Goal: Task Accomplishment & Management: Complete application form

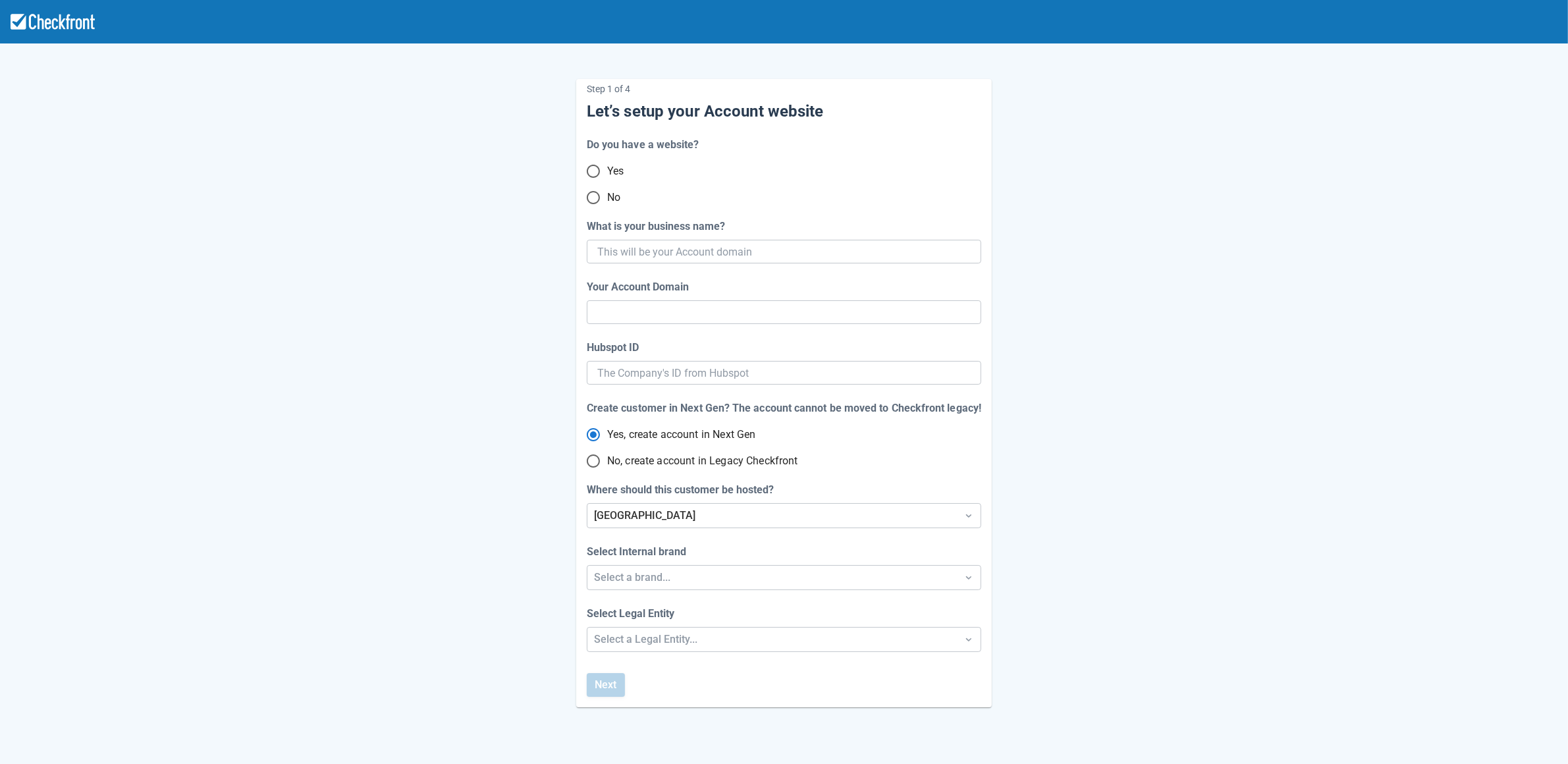
click at [596, 201] on input "No" at bounding box center [593, 198] width 28 height 28
radio input "true"
click at [778, 249] on input "What is your business name?" at bounding box center [782, 252] width 371 height 24
paste input "gpy-20251015t1100"
type input "gpy-20251015t1100"
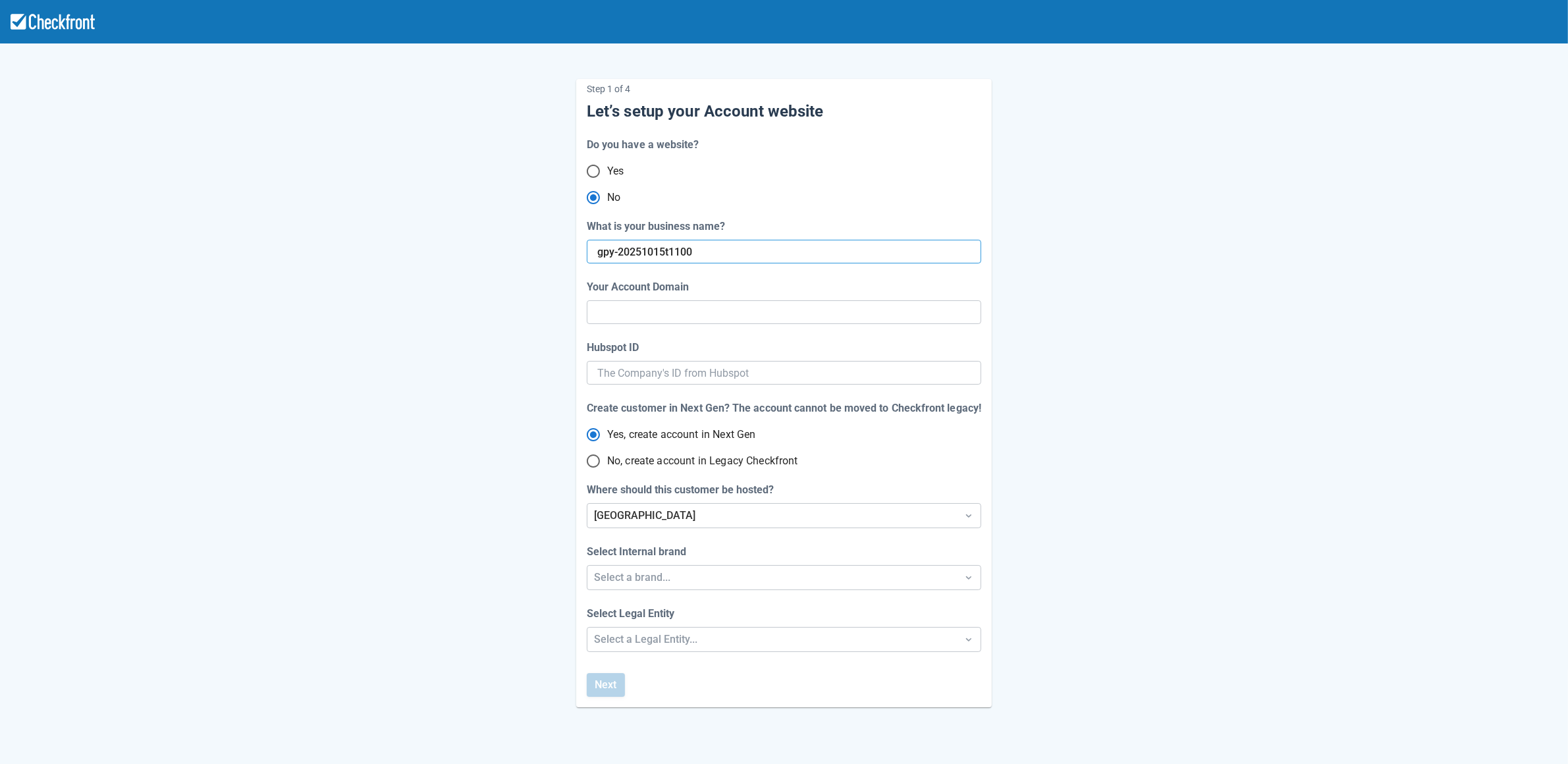
type input "gpy-20251015-t-1100"
radio input "true"
radio input "false"
type input "gpy-20251015t1100"
click at [679, 457] on span "No, create account in Legacy Checkfront" at bounding box center [702, 461] width 191 height 16
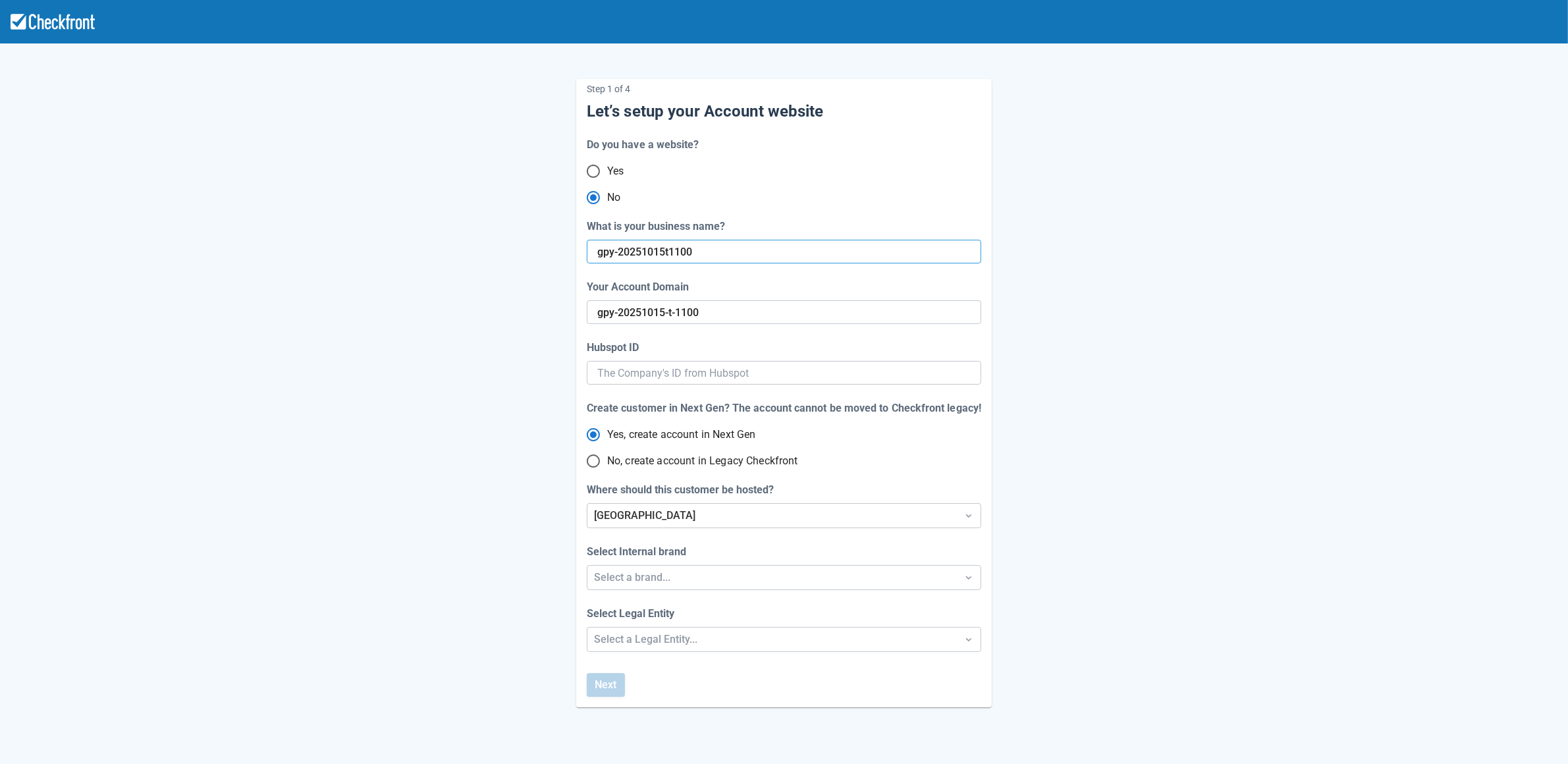
click at [607, 457] on input "No, create account in Legacy Checkfront" at bounding box center [593, 461] width 28 height 28
radio input "true"
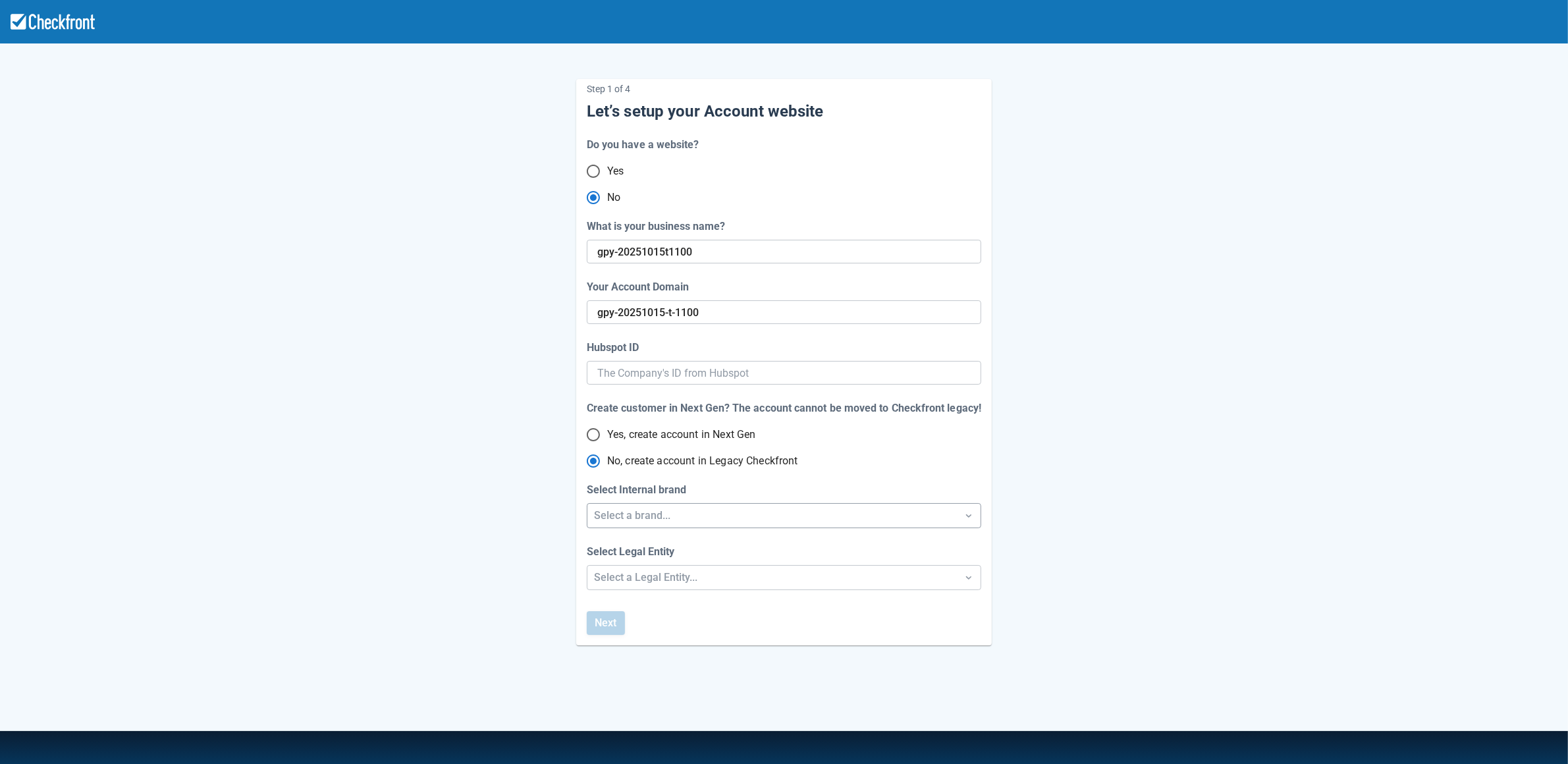
radio input "true"
click at [675, 518] on div "Select a brand..." at bounding box center [772, 515] width 357 height 16
click at [648, 553] on div "Checkfront" at bounding box center [784, 549] width 393 height 27
click at [648, 577] on div "Select a Legal Entity..." at bounding box center [772, 577] width 357 height 16
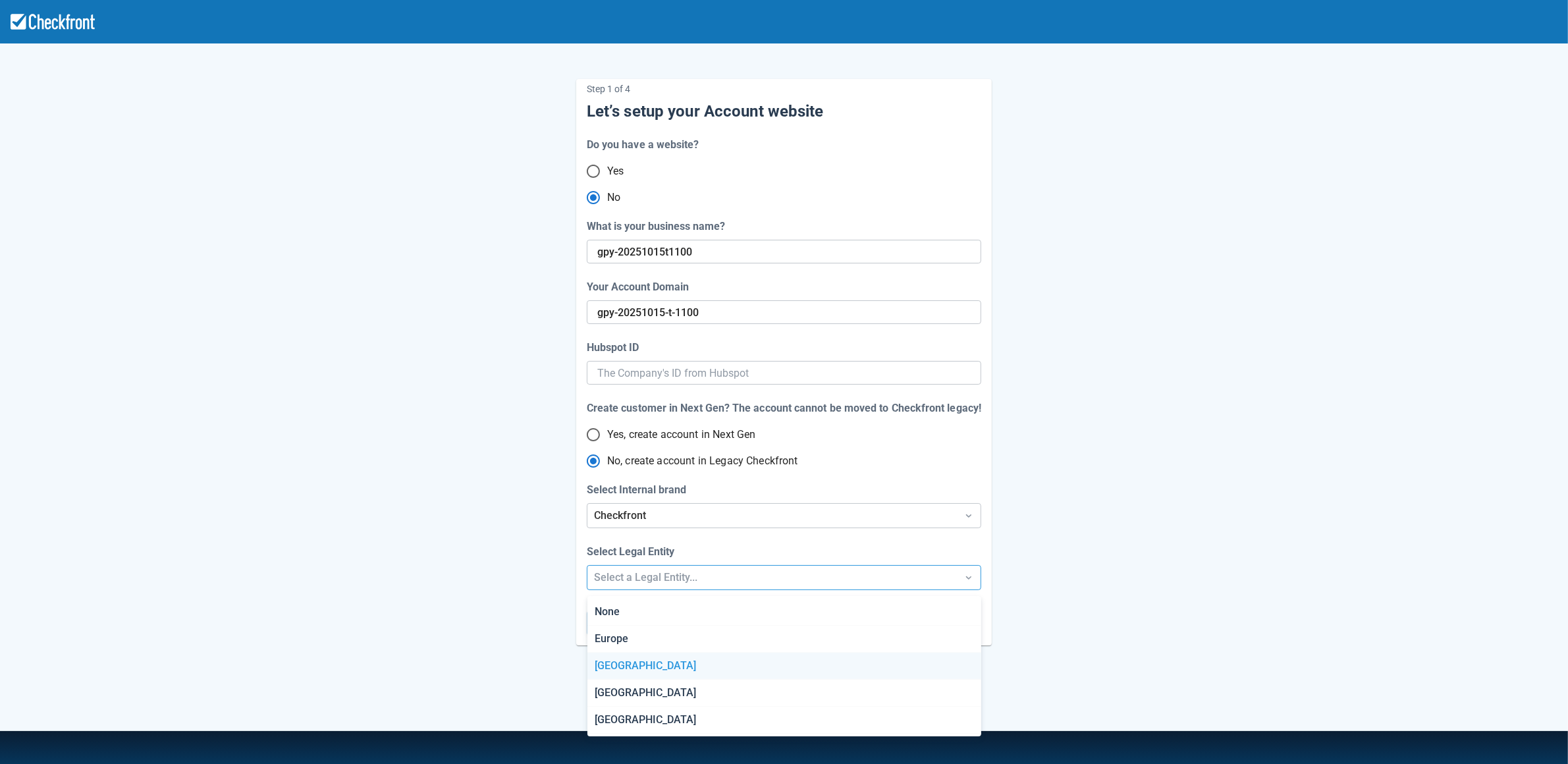
click at [644, 669] on div "[GEOGRAPHIC_DATA]" at bounding box center [784, 665] width 393 height 27
radio input "false"
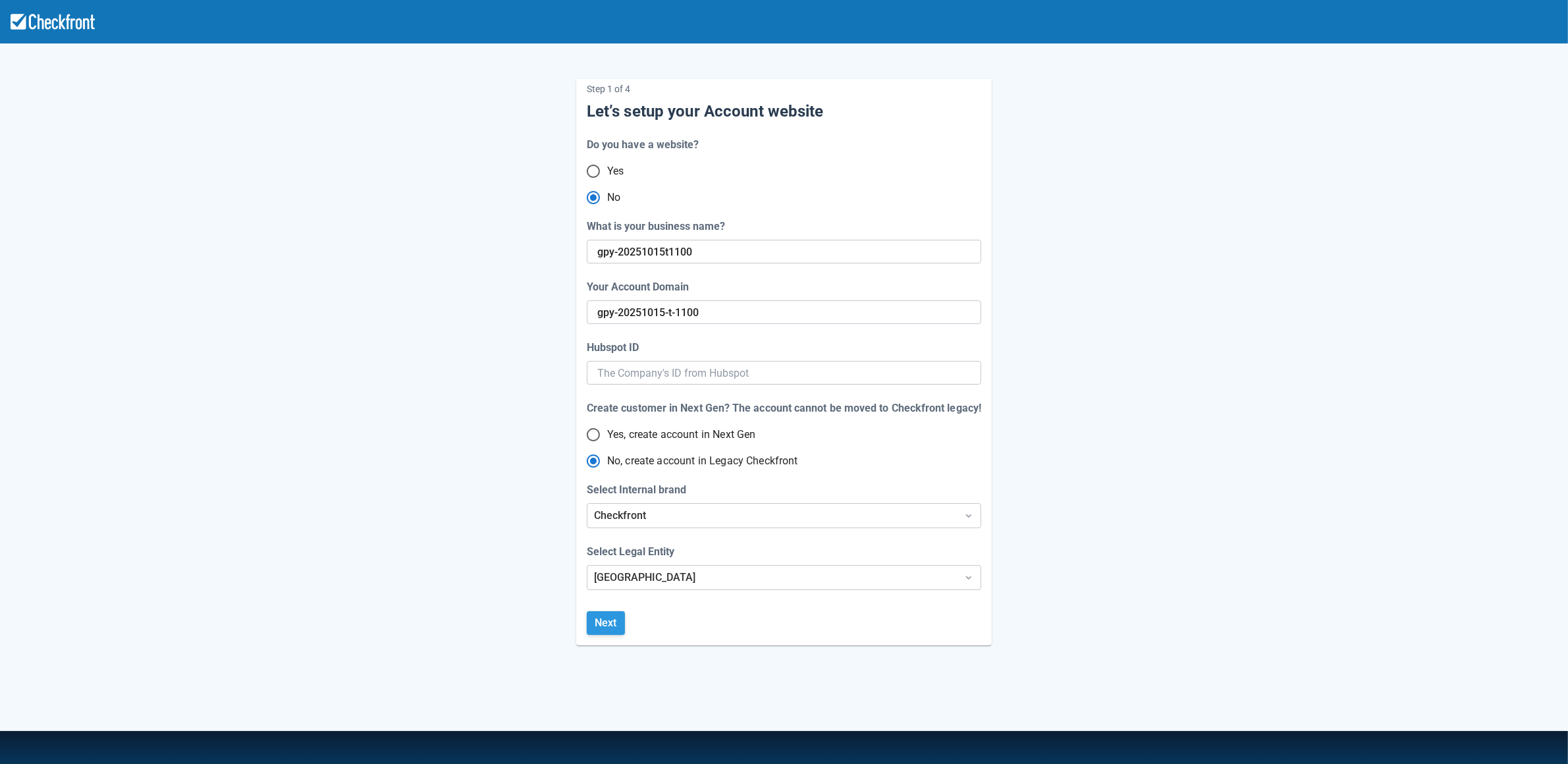
click at [613, 629] on button "Next" at bounding box center [605, 623] width 38 height 24
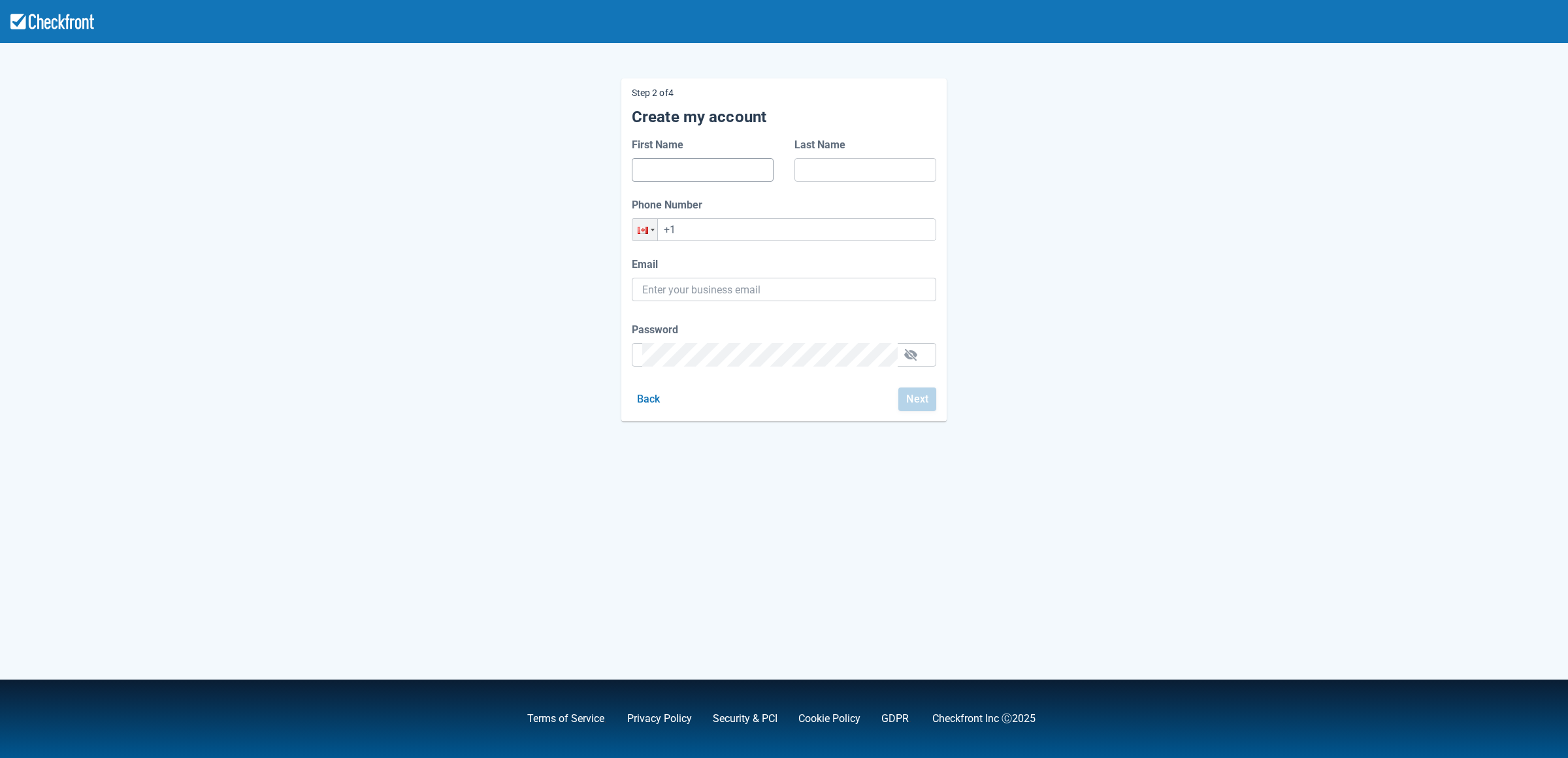
click at [682, 172] on input "First Name" at bounding box center [703, 170] width 121 height 24
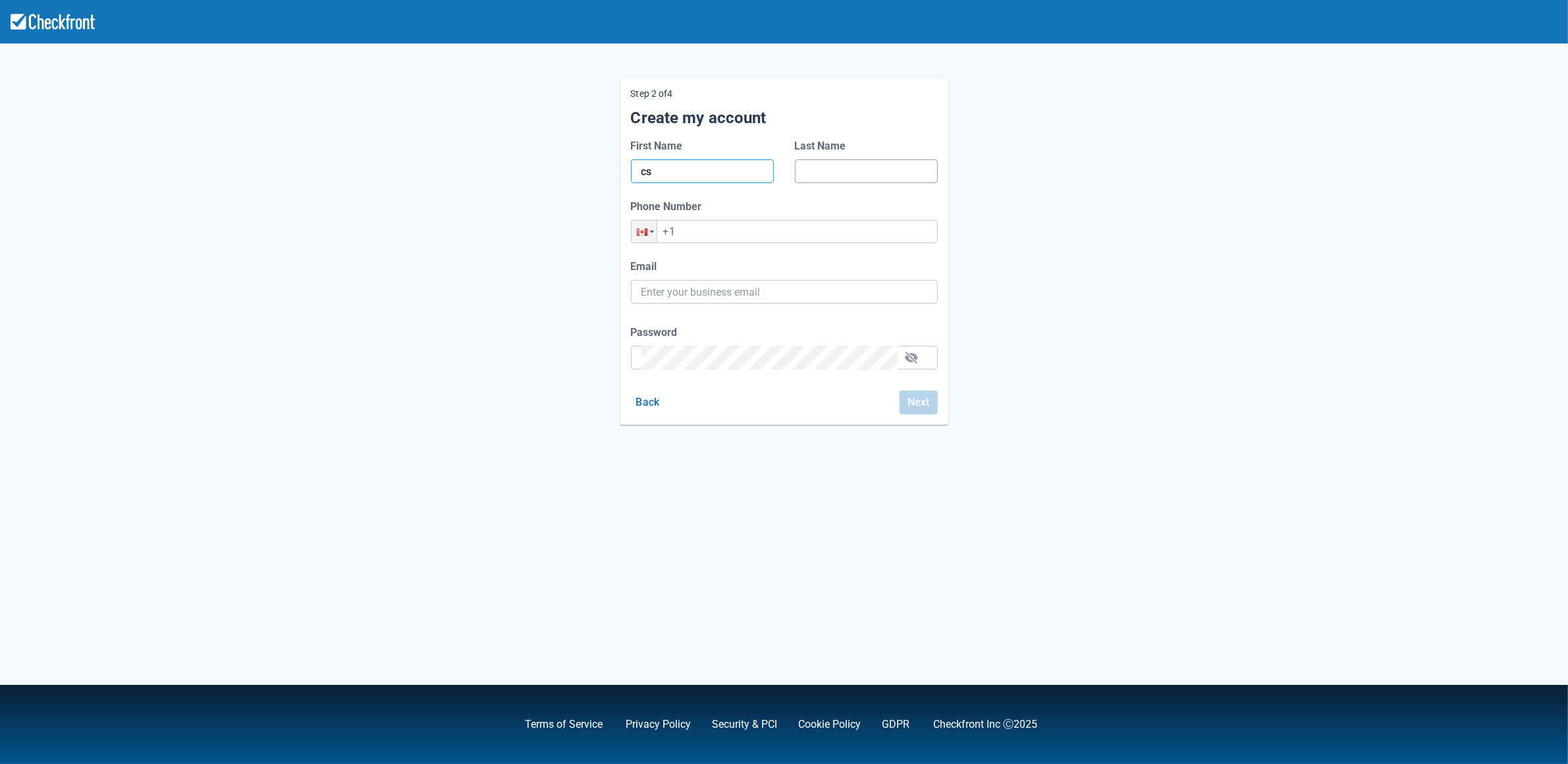
type input "cs"
click at [852, 166] on input "Last Name" at bounding box center [866, 172] width 122 height 24
type input "dfdsa"
click at [783, 233] on input "+1" at bounding box center [784, 231] width 307 height 23
type input "+1 (425) 415-4133"
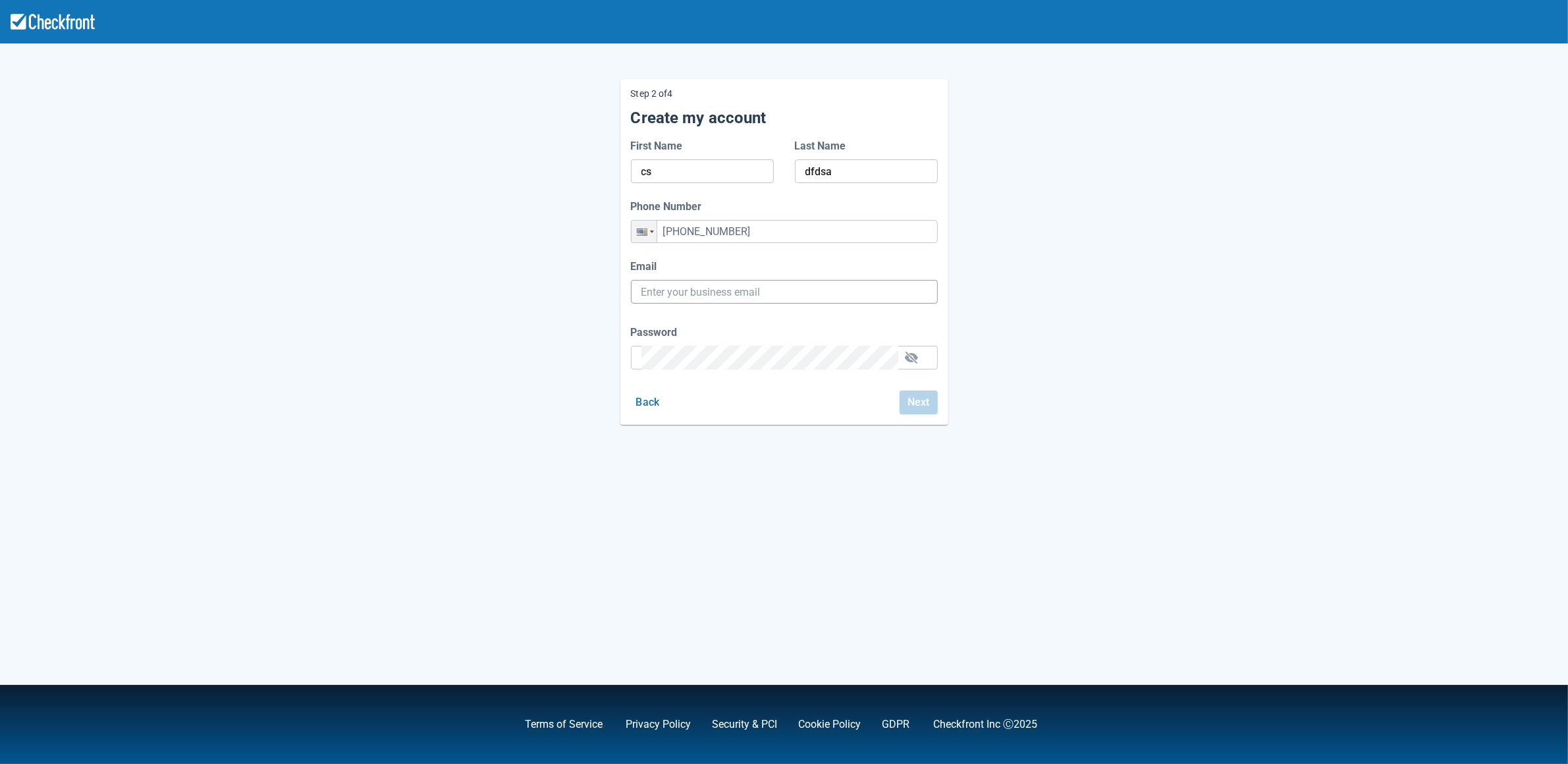
click at [762, 285] on input "Email" at bounding box center [784, 292] width 286 height 24
paste input "gpy-20251015t1100@email.ghostinspector.com"
type input "gpy-20251015t1100@email.ghostinspector.com"
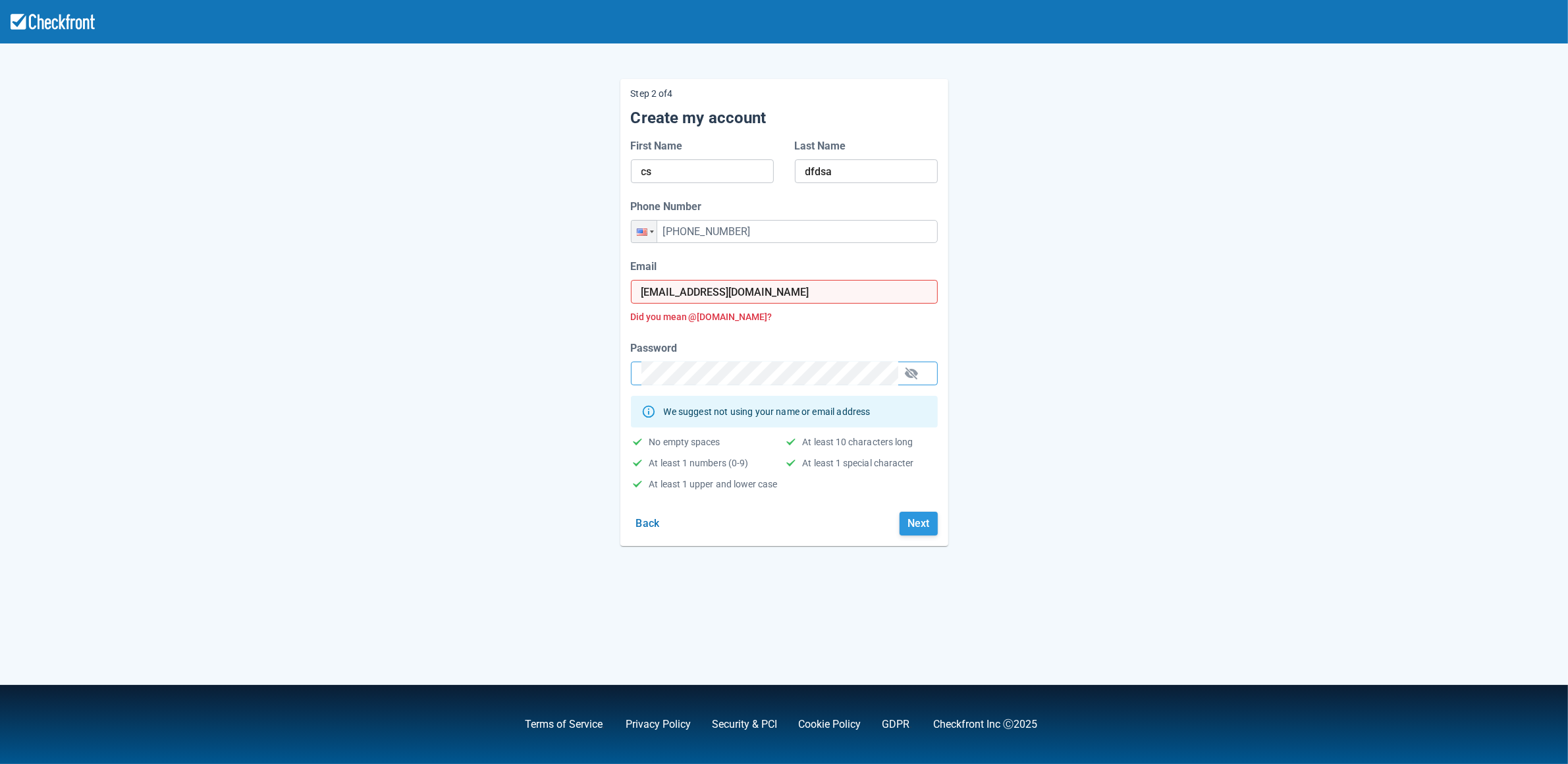
click at [932, 524] on button "Next" at bounding box center [919, 523] width 38 height 24
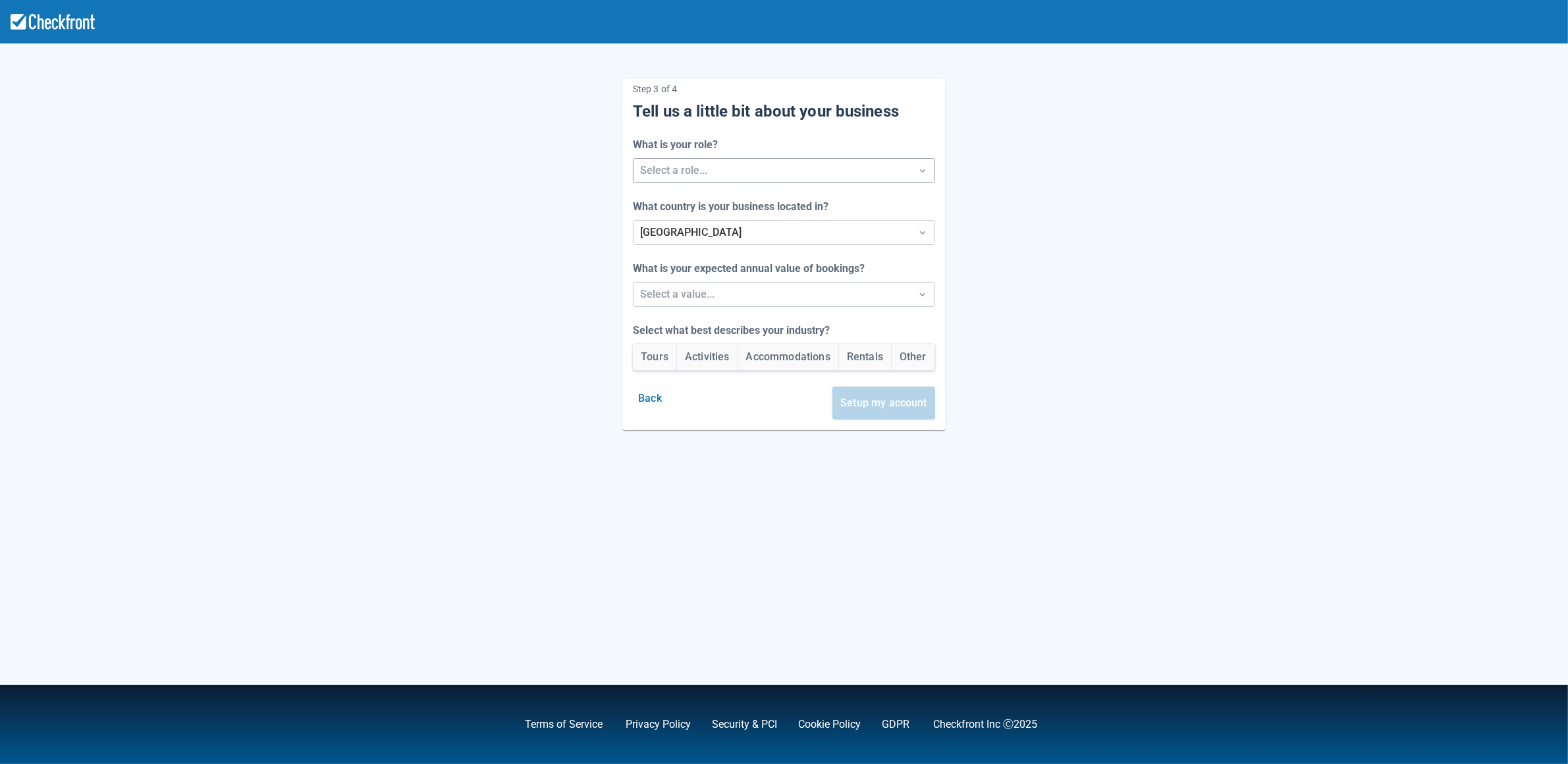
click at [715, 184] on div "Step 3 of 4 Tell us a little bit about your business What is your role? Select …" at bounding box center [784, 254] width 324 height 351
click at [716, 179] on div at bounding box center [772, 171] width 264 height 18
click at [698, 233] on div "Staff" at bounding box center [783, 231] width 309 height 27
click at [661, 354] on button "Tours" at bounding box center [655, 357] width 44 height 26
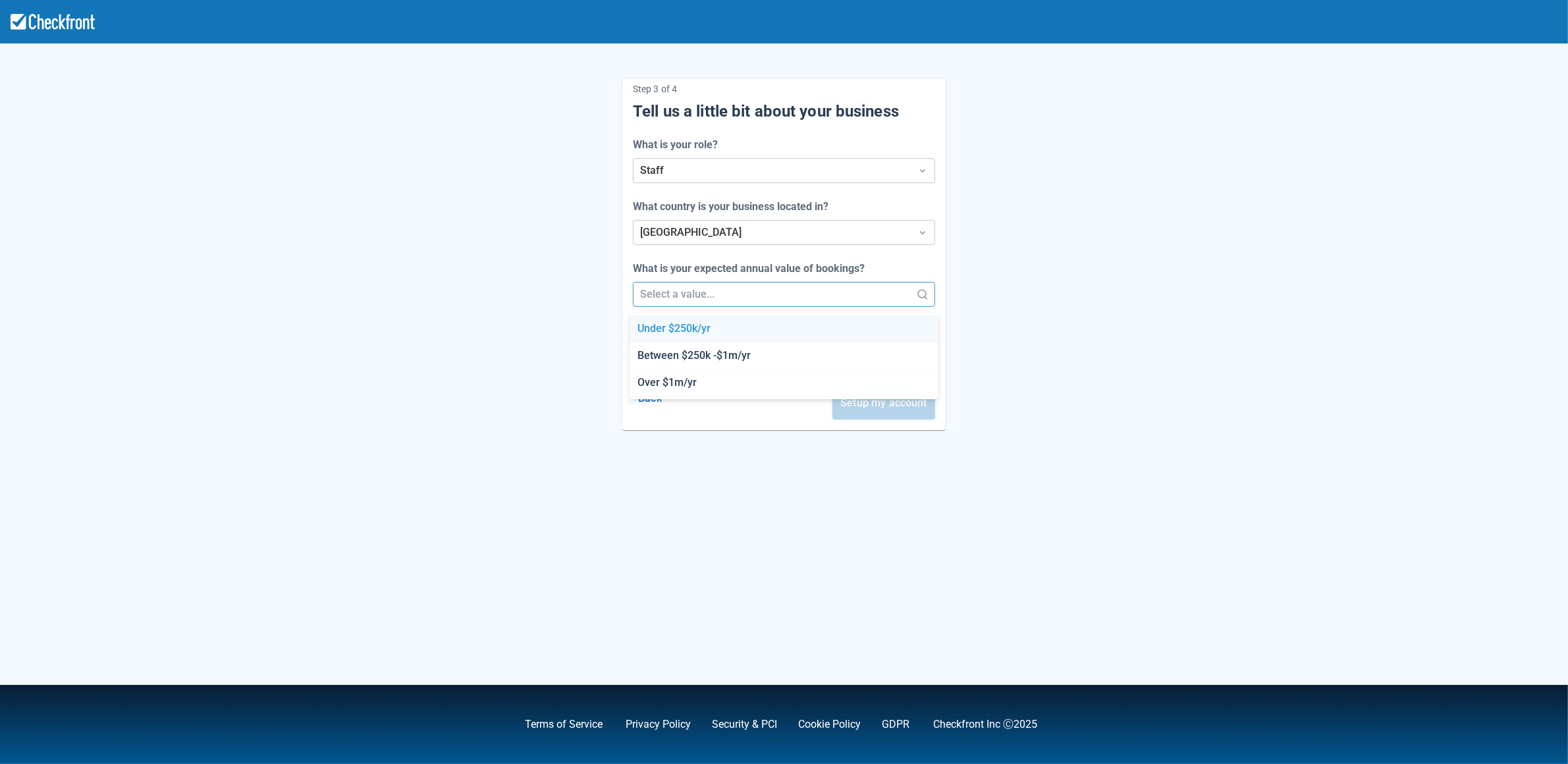
click at [700, 293] on div at bounding box center [772, 294] width 264 height 18
click at [696, 355] on div "Between $250k -$1m/yr" at bounding box center [783, 356] width 309 height 27
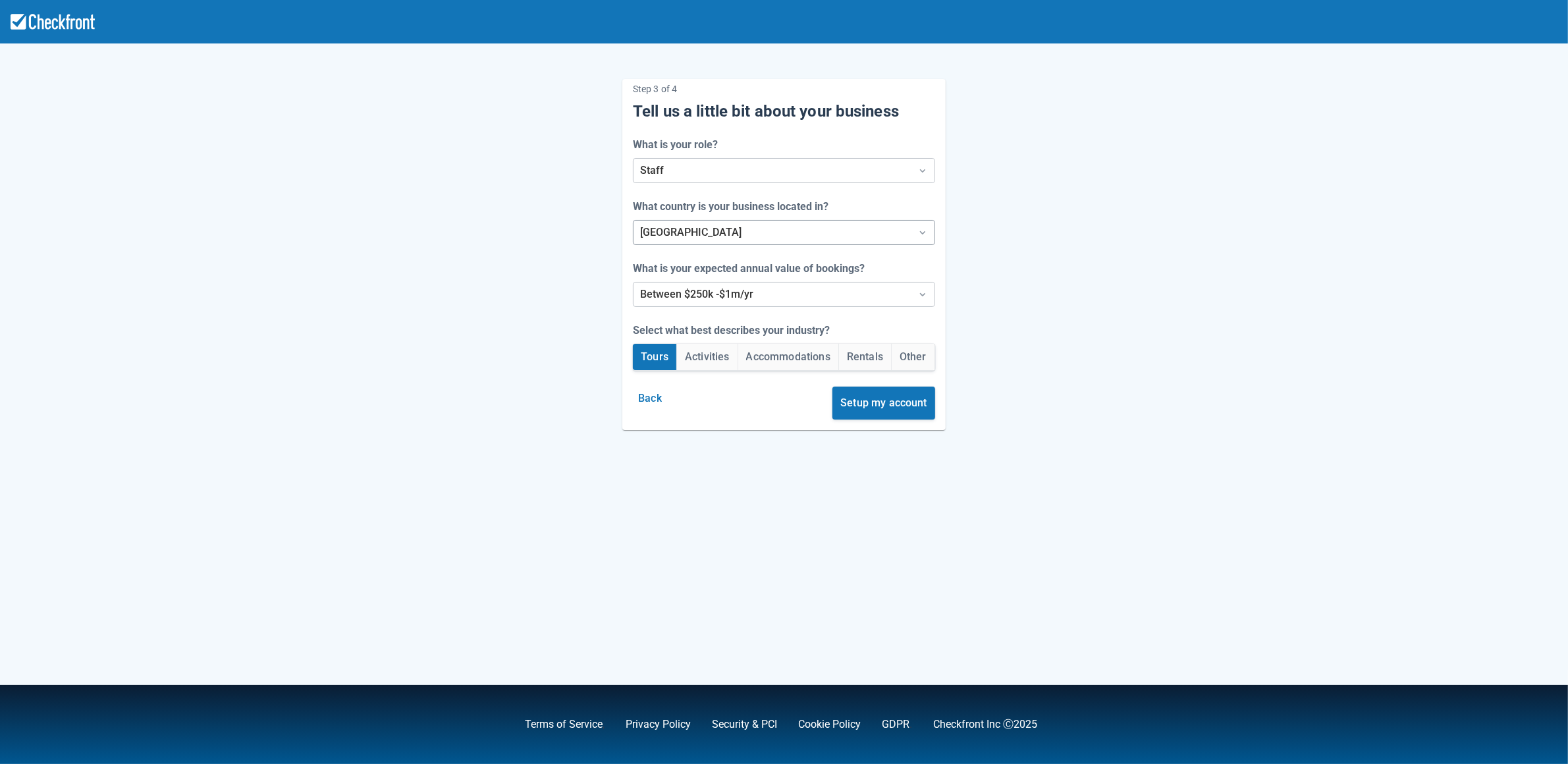
click at [701, 231] on div at bounding box center [772, 232] width 264 height 18
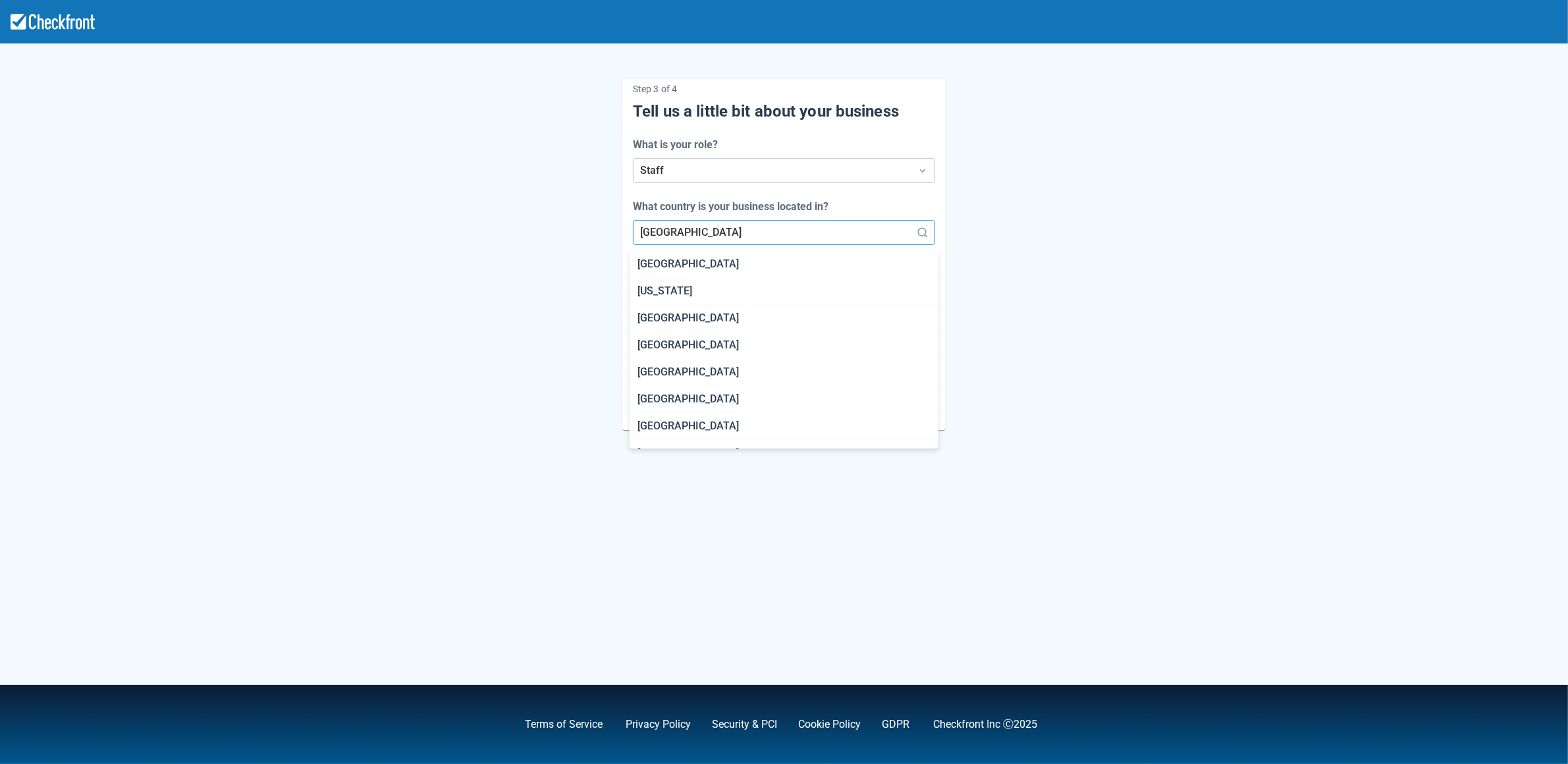
scroll to position [4081, 0]
click at [676, 357] on div "[GEOGRAPHIC_DATA]" at bounding box center [783, 343] width 309 height 27
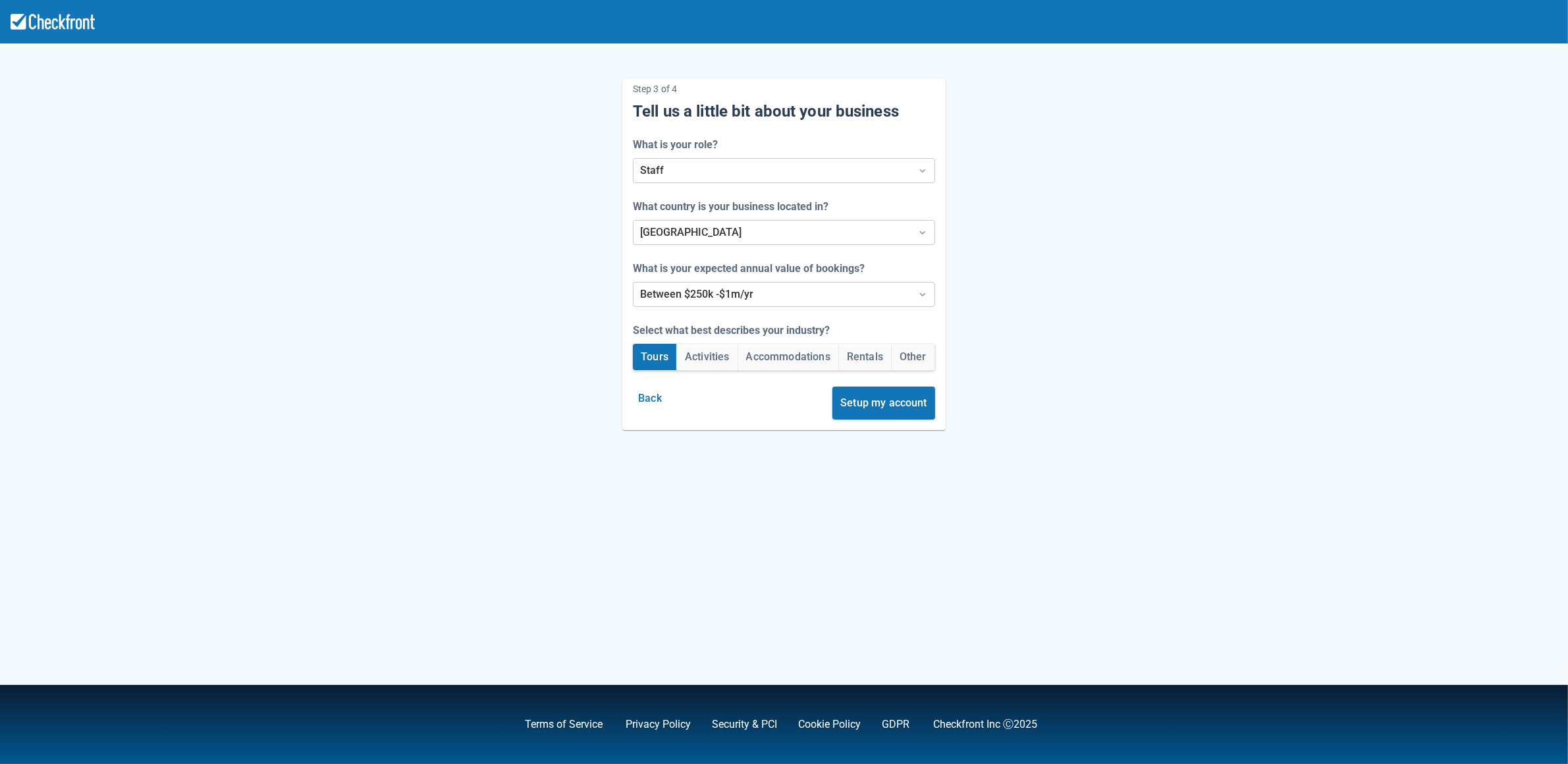
click at [473, 384] on div "Step 3 of 4 Tell us a little bit about your business What is your role? Staff W…" at bounding box center [784, 244] width 751 height 372
click at [870, 406] on button "Setup my account" at bounding box center [883, 402] width 103 height 33
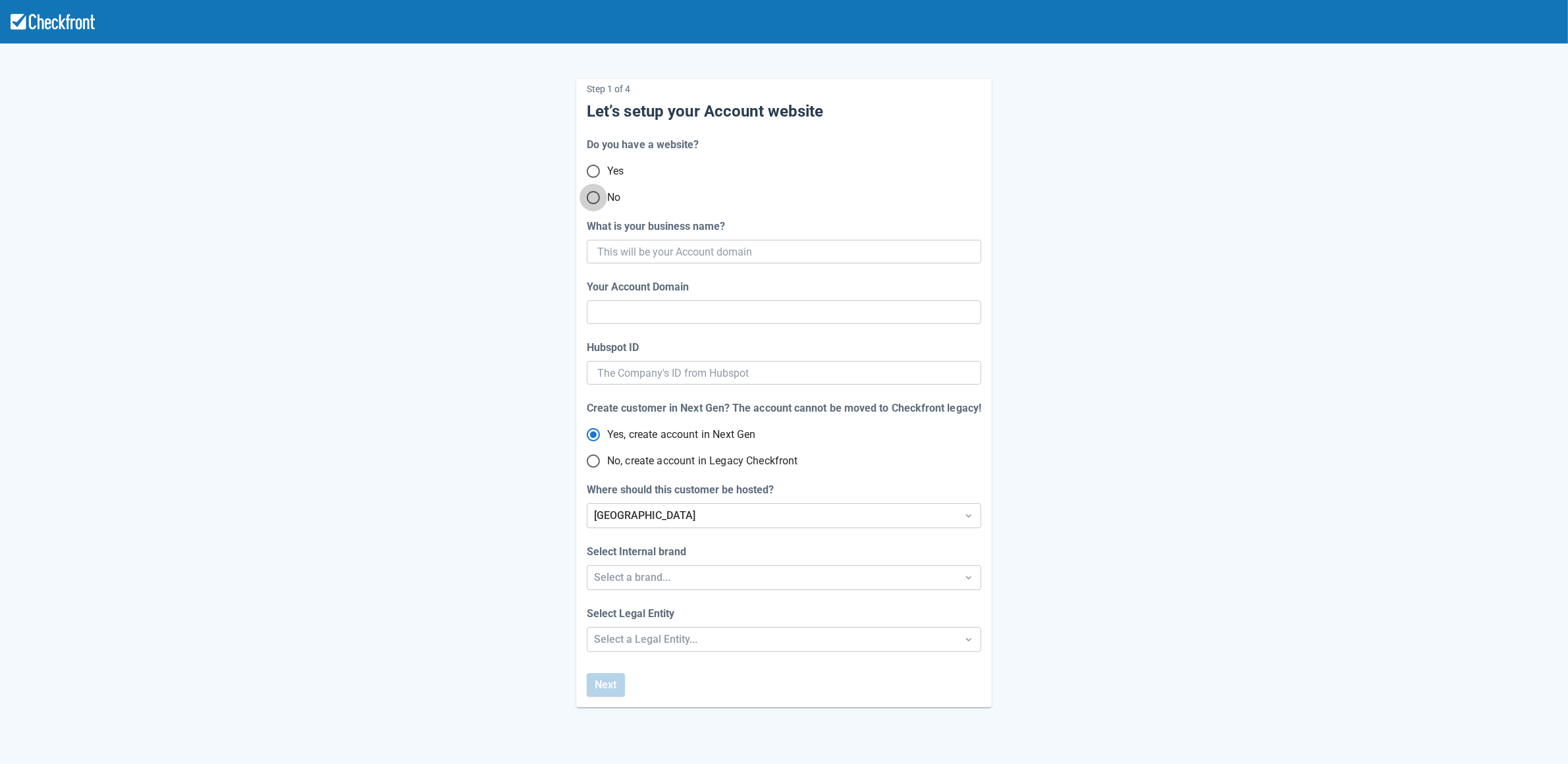
click at [597, 202] on input "No" at bounding box center [593, 198] width 28 height 28
radio input "true"
click at [796, 252] on input "What is your business name?" at bounding box center [782, 252] width 371 height 24
paste input "gpy-20251015t1110"
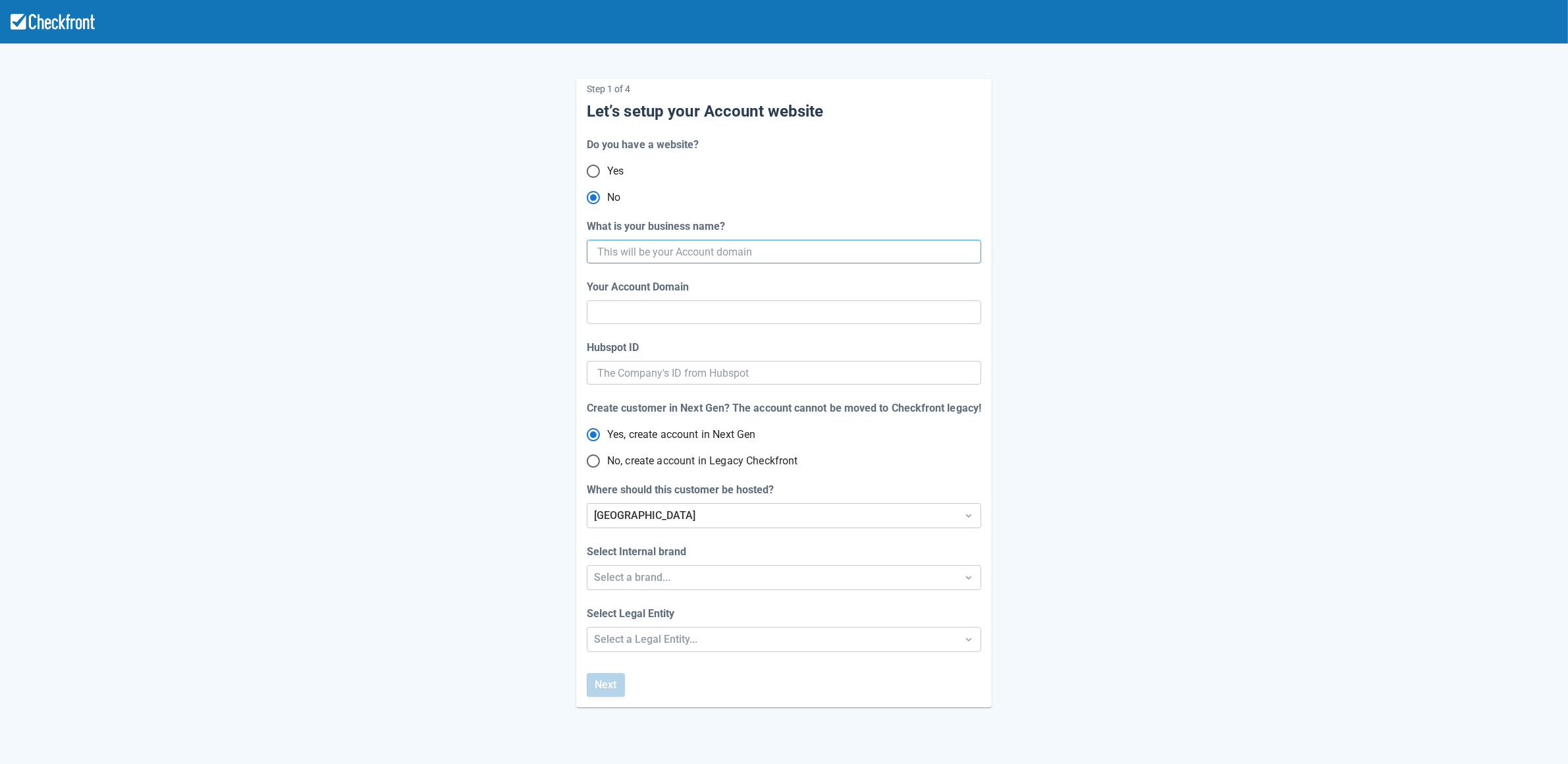
type input "gpy-20251015t1110"
type input "gpy-20251015-t-1110"
radio input "true"
type input "gpy-20251015t1110"
click at [1204, 338] on div "Step 1 of 4 Let’s setup your Account website Do you have a website? Yes No What…" at bounding box center [784, 435] width 1568 height 872
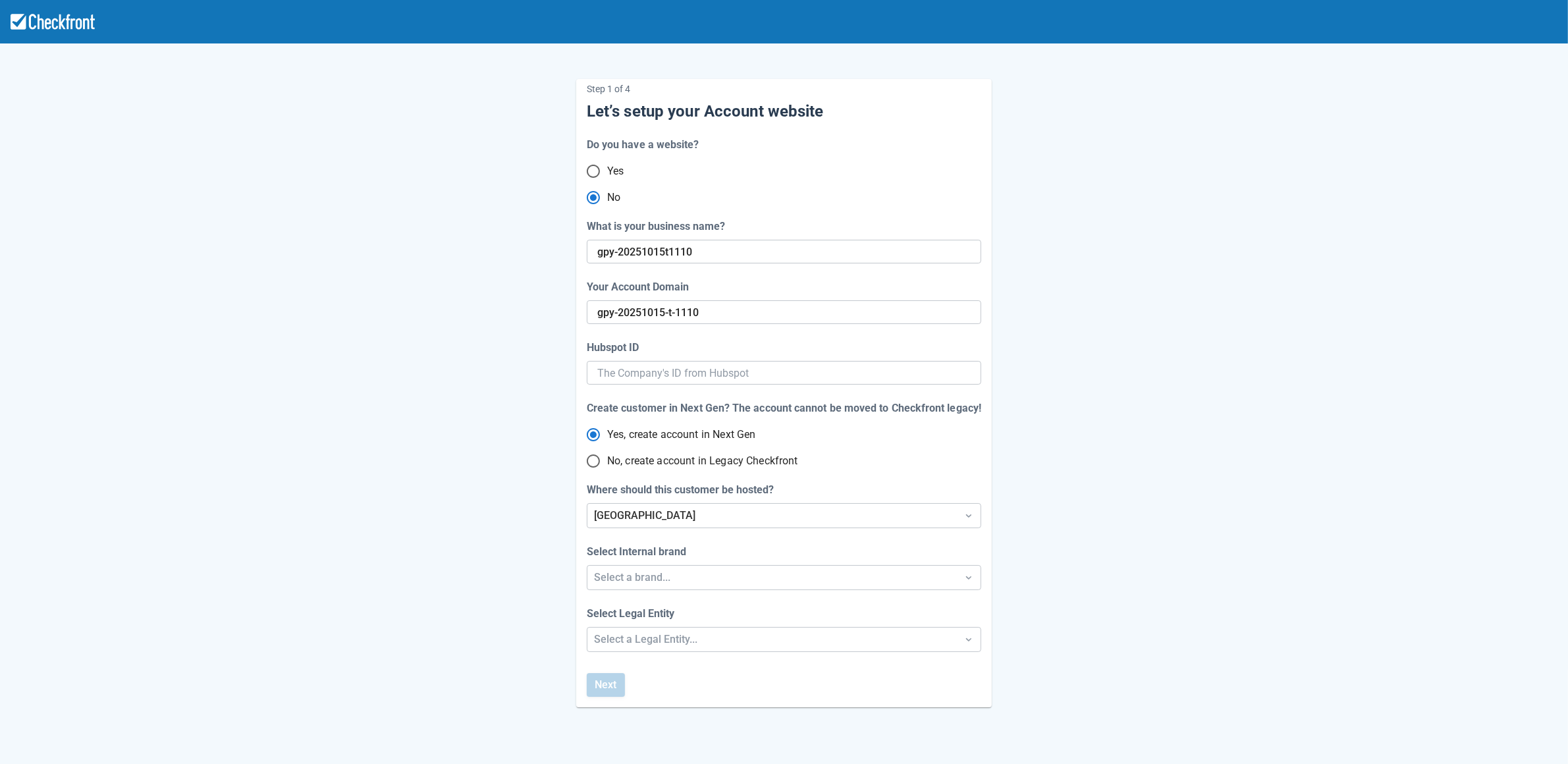
click at [617, 454] on span "No, create account in Legacy Checkfront" at bounding box center [702, 461] width 191 height 16
click at [607, 454] on input "No, create account in Legacy Checkfront" at bounding box center [593, 461] width 28 height 28
radio input "true"
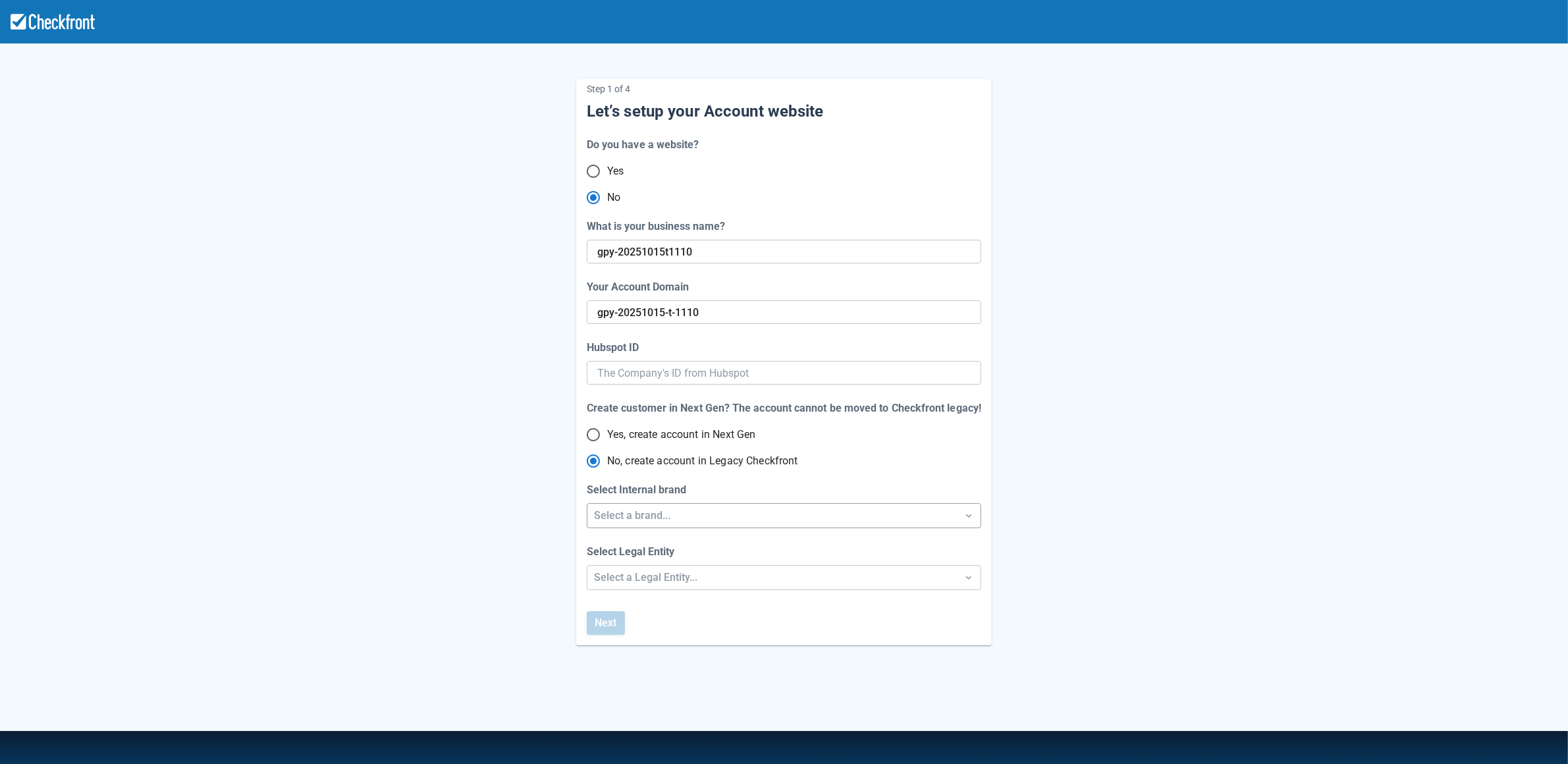
radio input "true"
click at [637, 508] on div "Select a brand..." at bounding box center [772, 515] width 357 height 16
click at [609, 548] on div "Checkfront" at bounding box center [784, 549] width 393 height 27
click at [613, 579] on div "Select a Legal Entity..." at bounding box center [772, 577] width 357 height 16
click at [632, 576] on div "Select a Legal Entity..." at bounding box center [772, 577] width 357 height 16
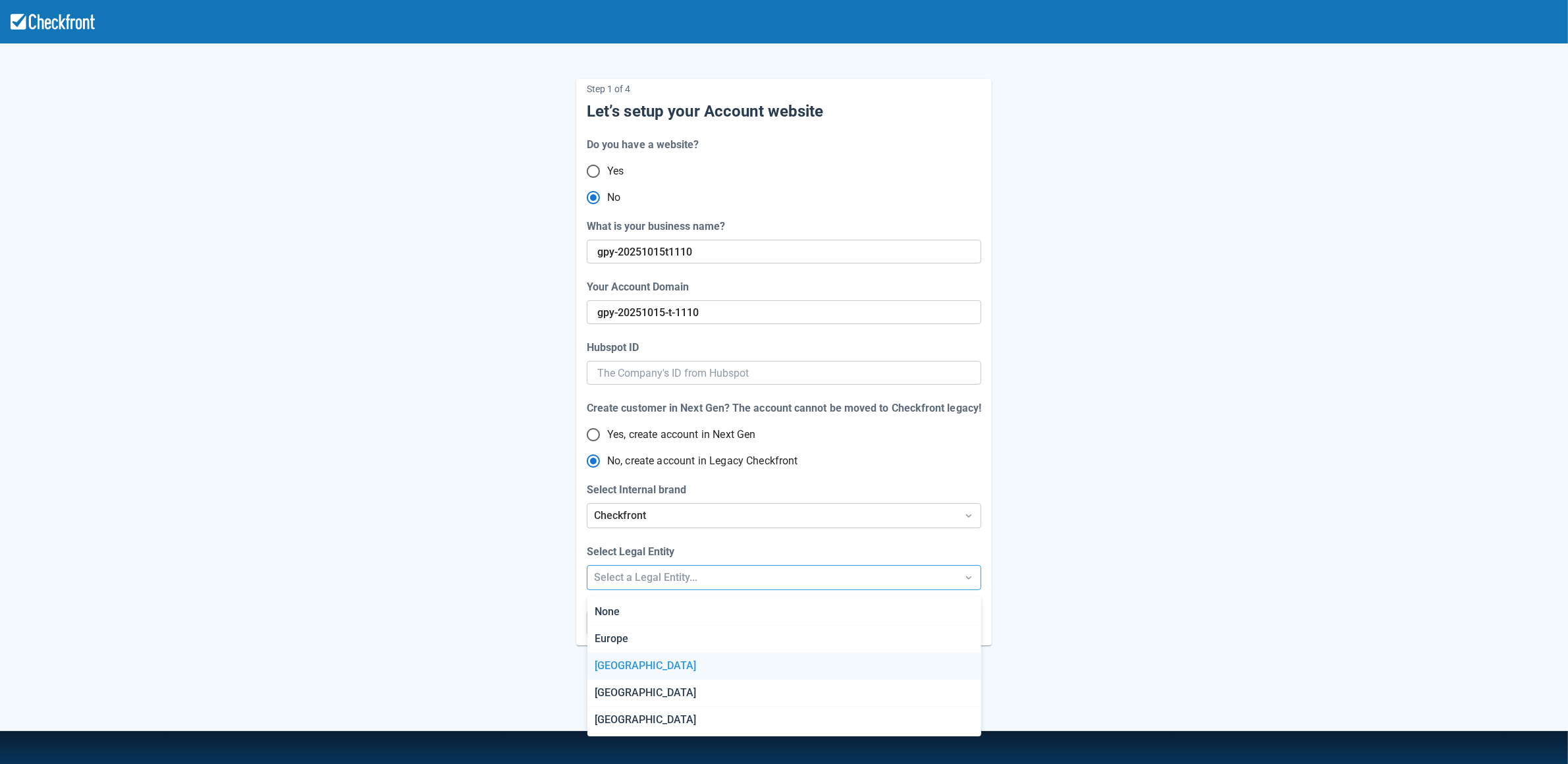
click at [626, 657] on div "[GEOGRAPHIC_DATA]" at bounding box center [784, 665] width 393 height 27
radio input "false"
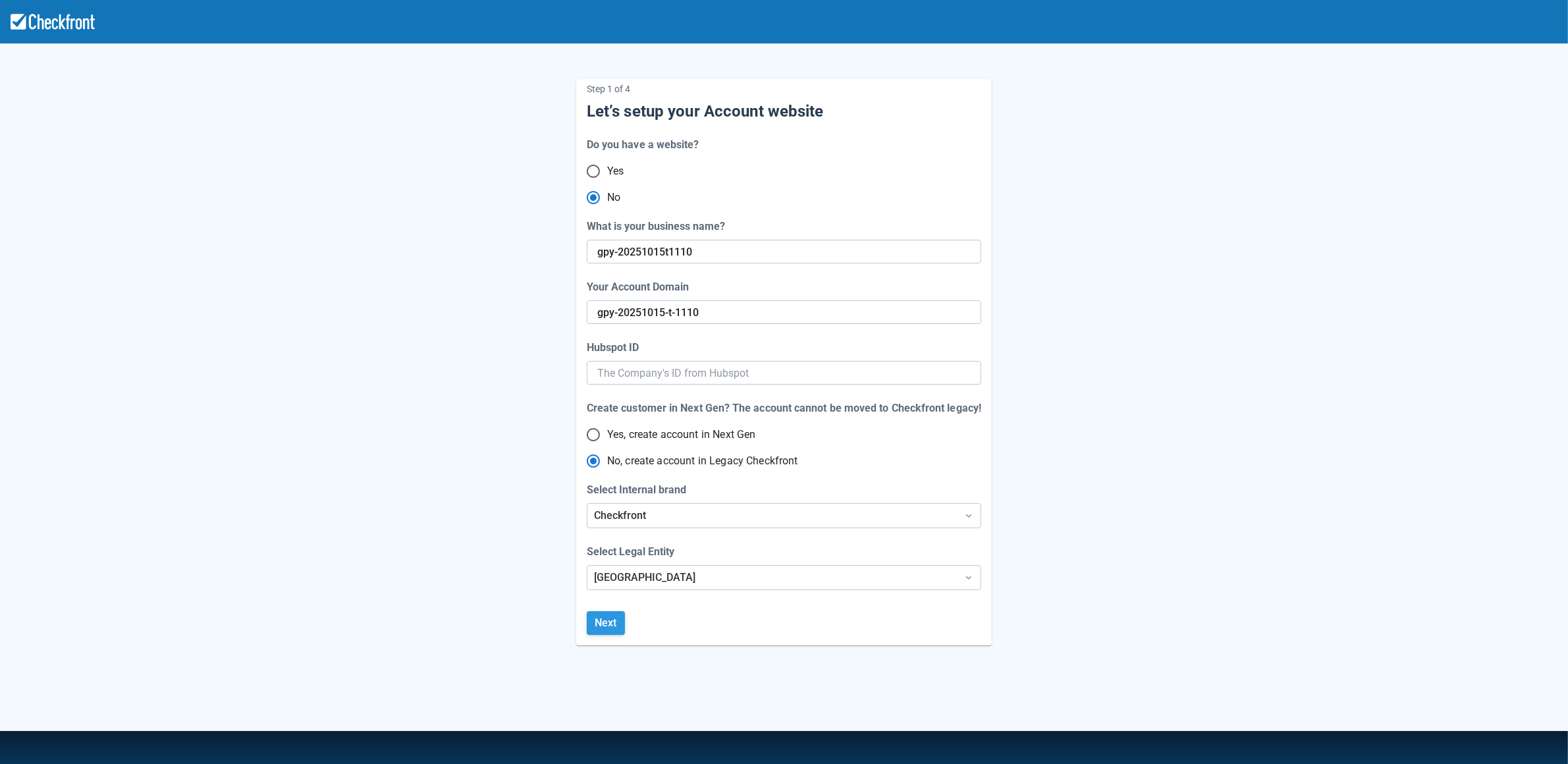
click at [617, 627] on button "Next" at bounding box center [605, 623] width 38 height 24
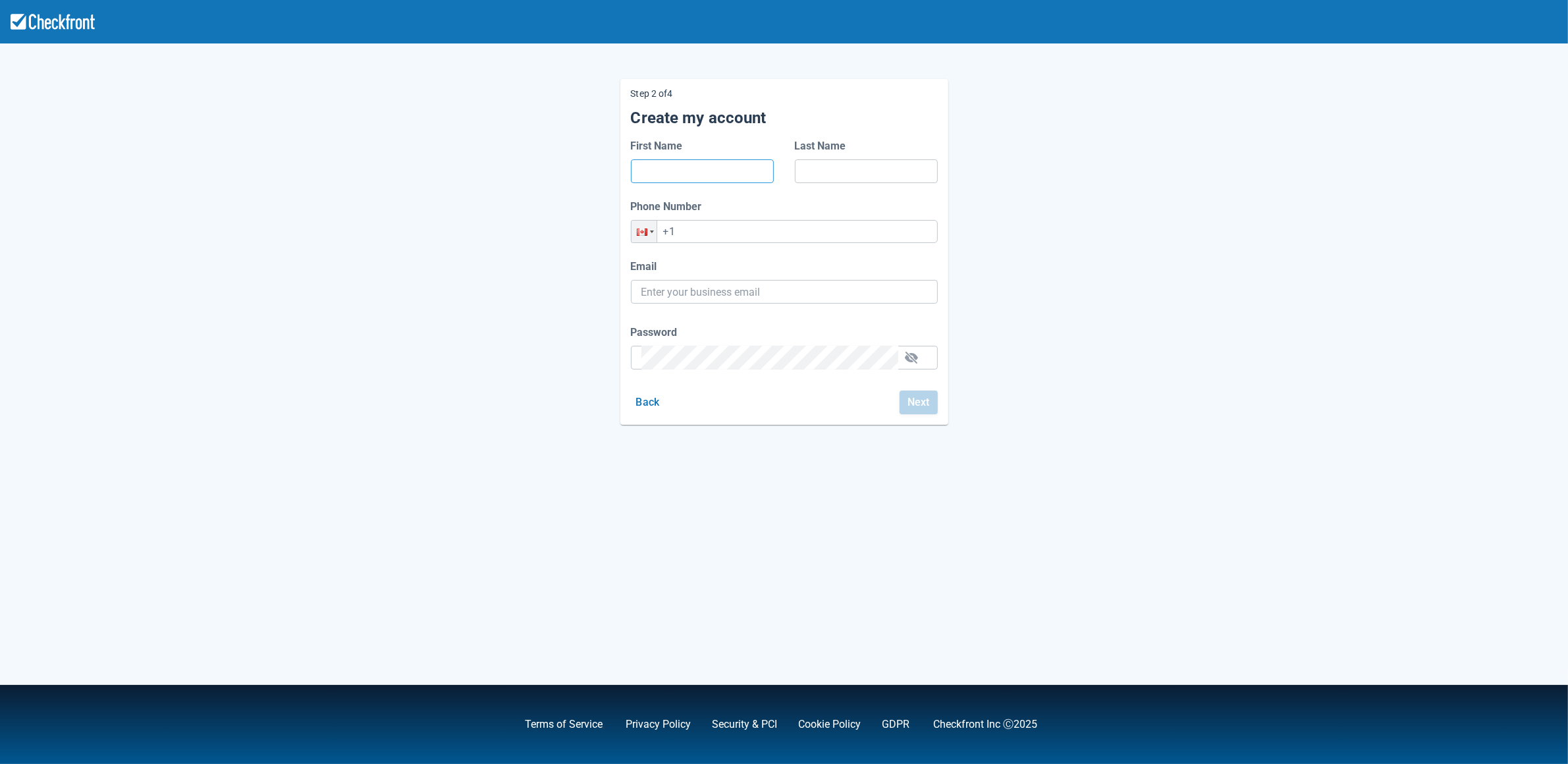
click at [718, 170] on input "First Name" at bounding box center [702, 172] width 122 height 24
type input "dfdsf"
click at [853, 163] on input "Last Name" at bounding box center [866, 172] width 122 height 24
type input "afdsfd"
click at [771, 237] on input "+1" at bounding box center [784, 231] width 307 height 23
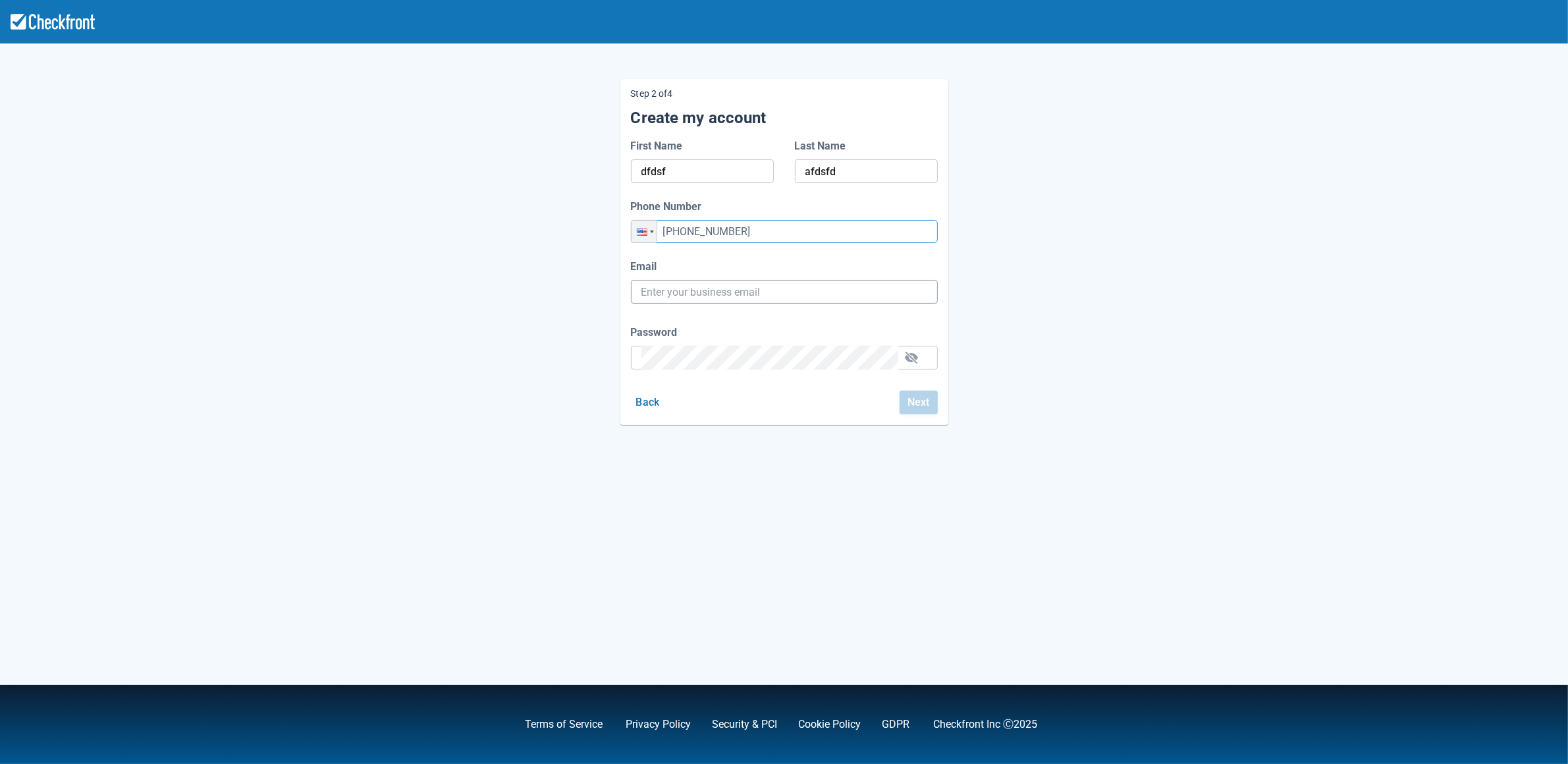
type input "[PHONE_NUMBER]"
click at [734, 300] on input "Email" at bounding box center [784, 292] width 286 height 24
paste input "[EMAIL_ADDRESS][DOMAIN_NAME]"
type input "[EMAIL_ADDRESS][DOMAIN_NAME]"
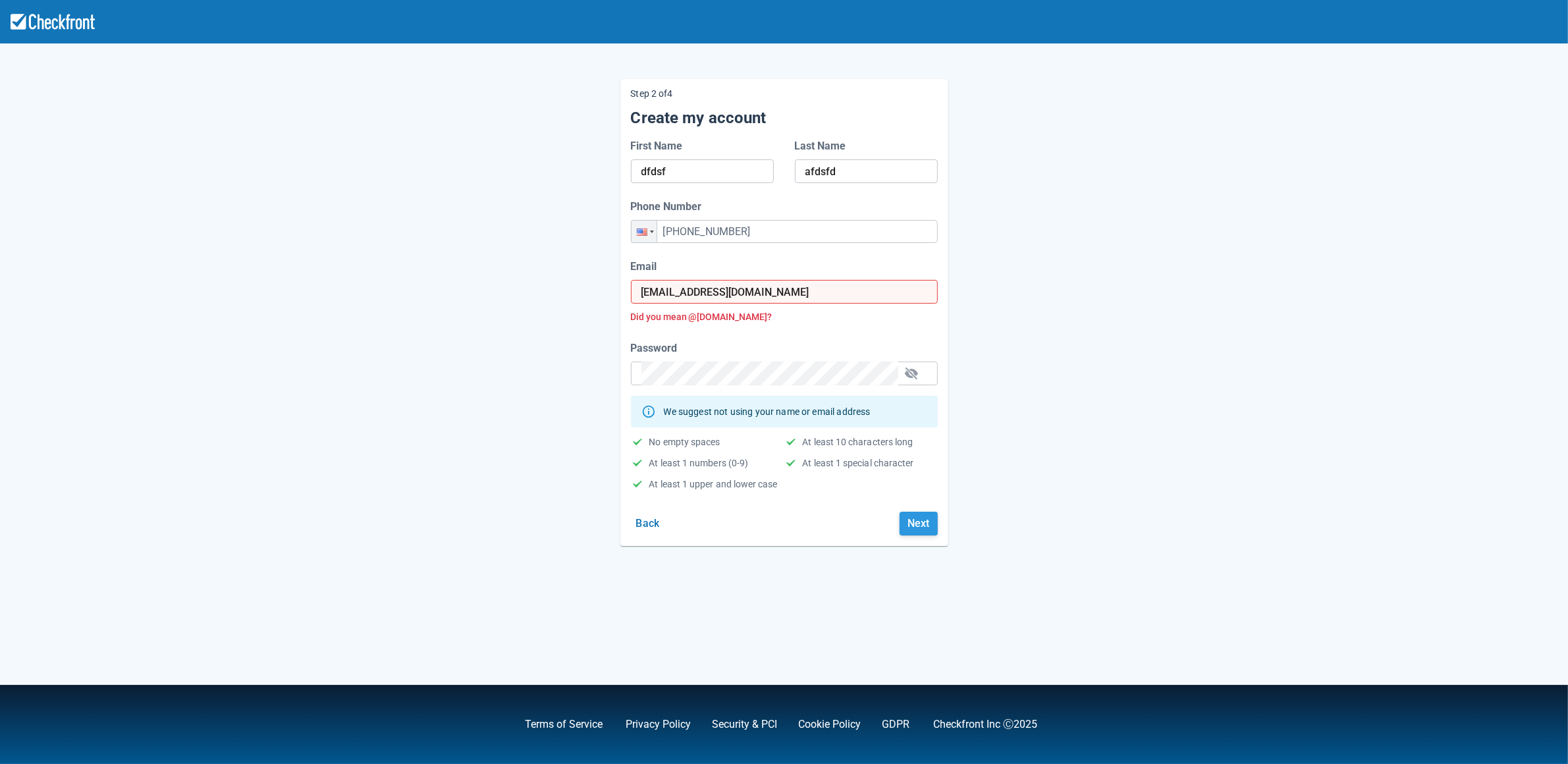
click at [925, 530] on button "Next" at bounding box center [919, 523] width 38 height 24
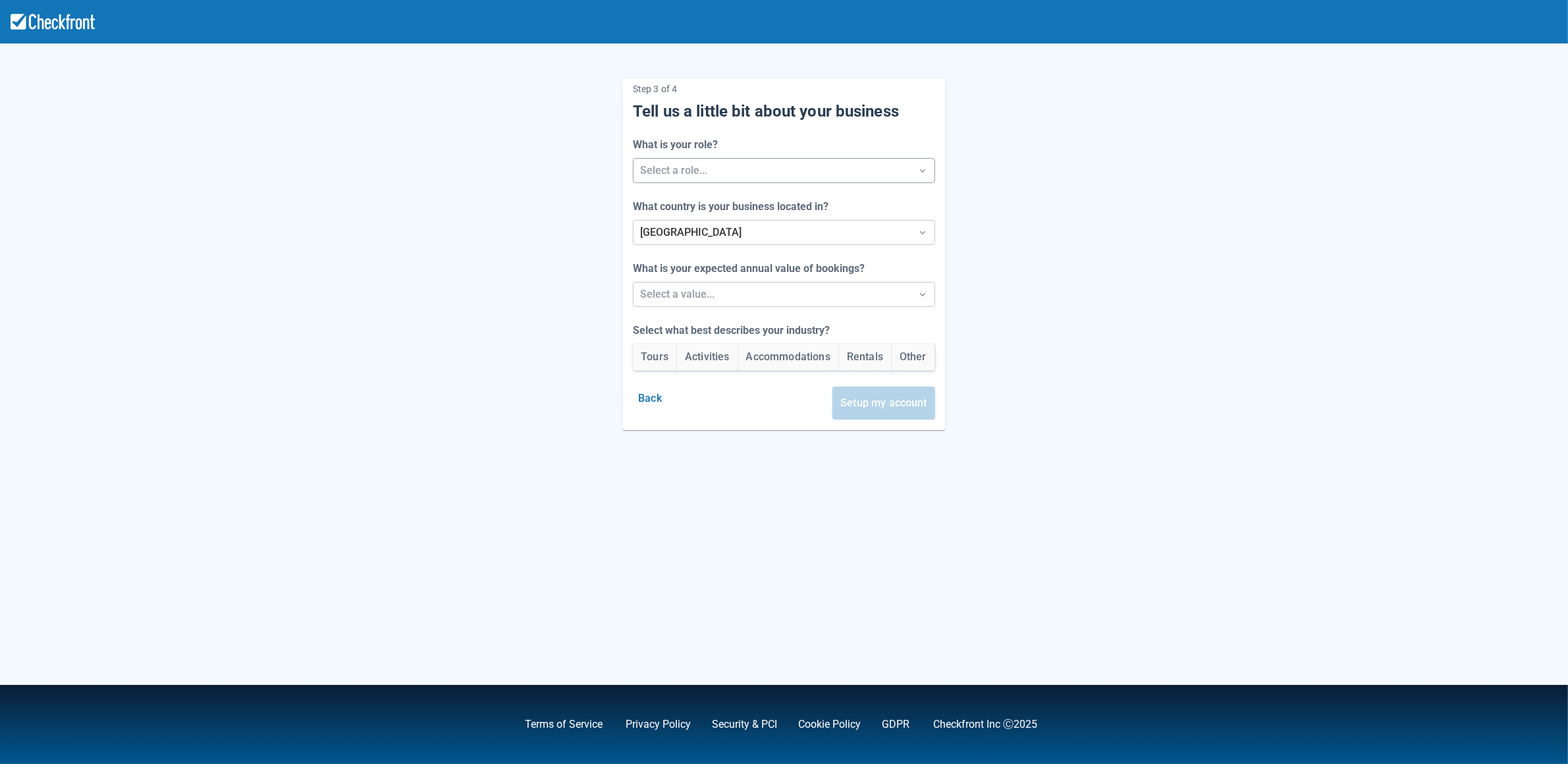
click at [724, 172] on div at bounding box center [772, 171] width 264 height 18
click at [705, 259] on div "Developer" at bounding box center [783, 258] width 309 height 27
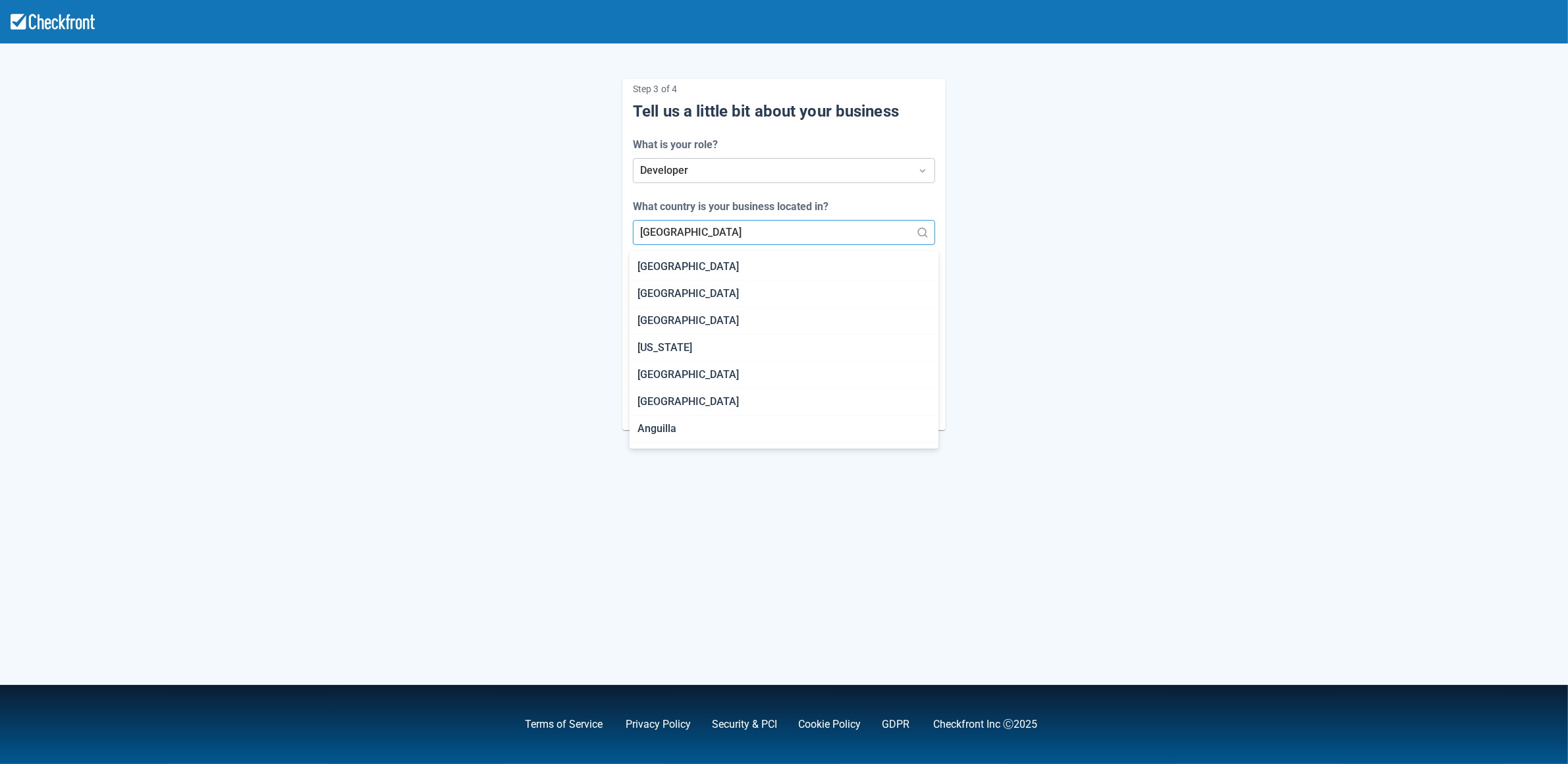
click at [710, 226] on div at bounding box center [772, 232] width 264 height 18
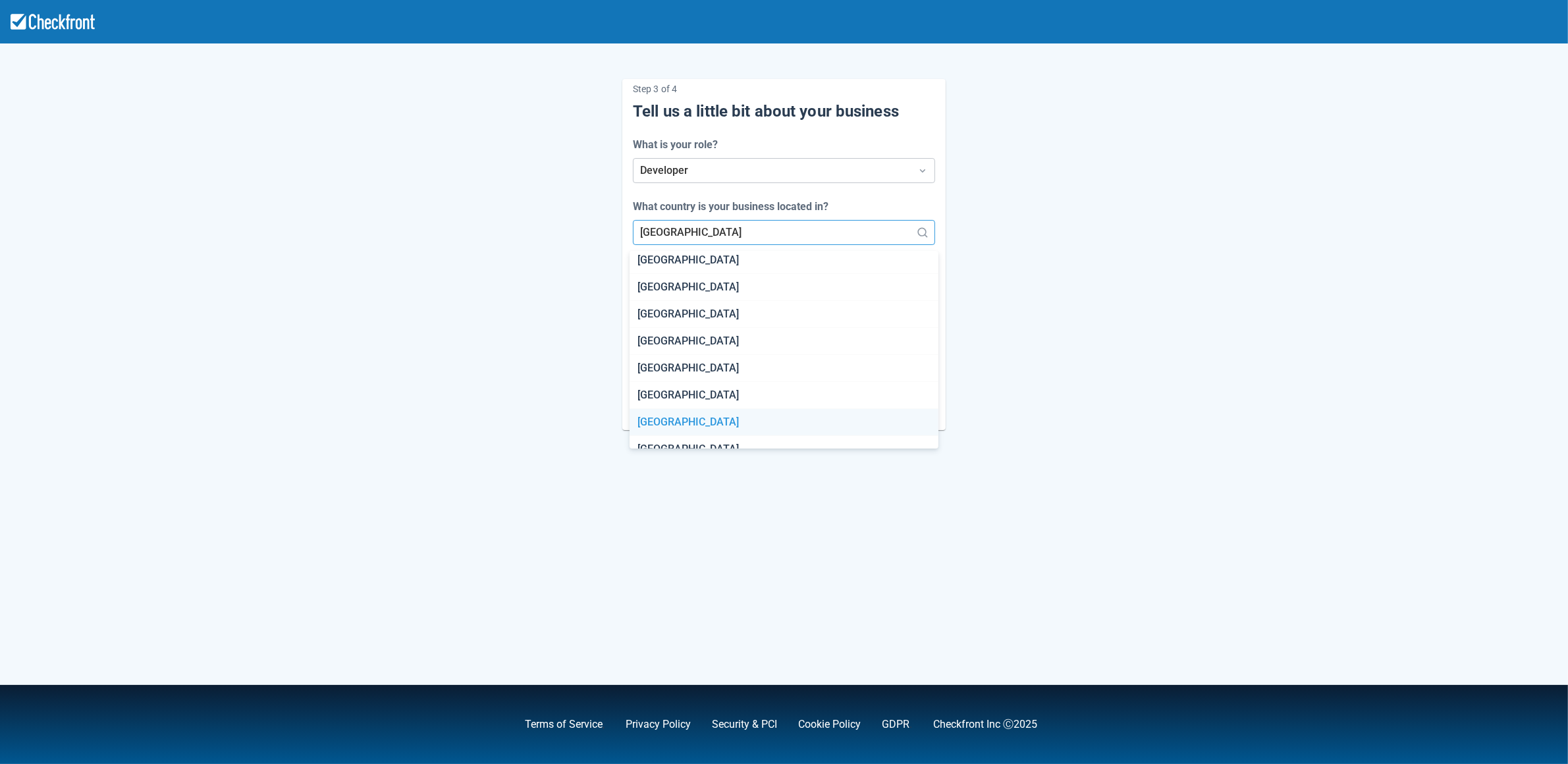
click at [656, 420] on div "[GEOGRAPHIC_DATA]" at bounding box center [783, 421] width 309 height 27
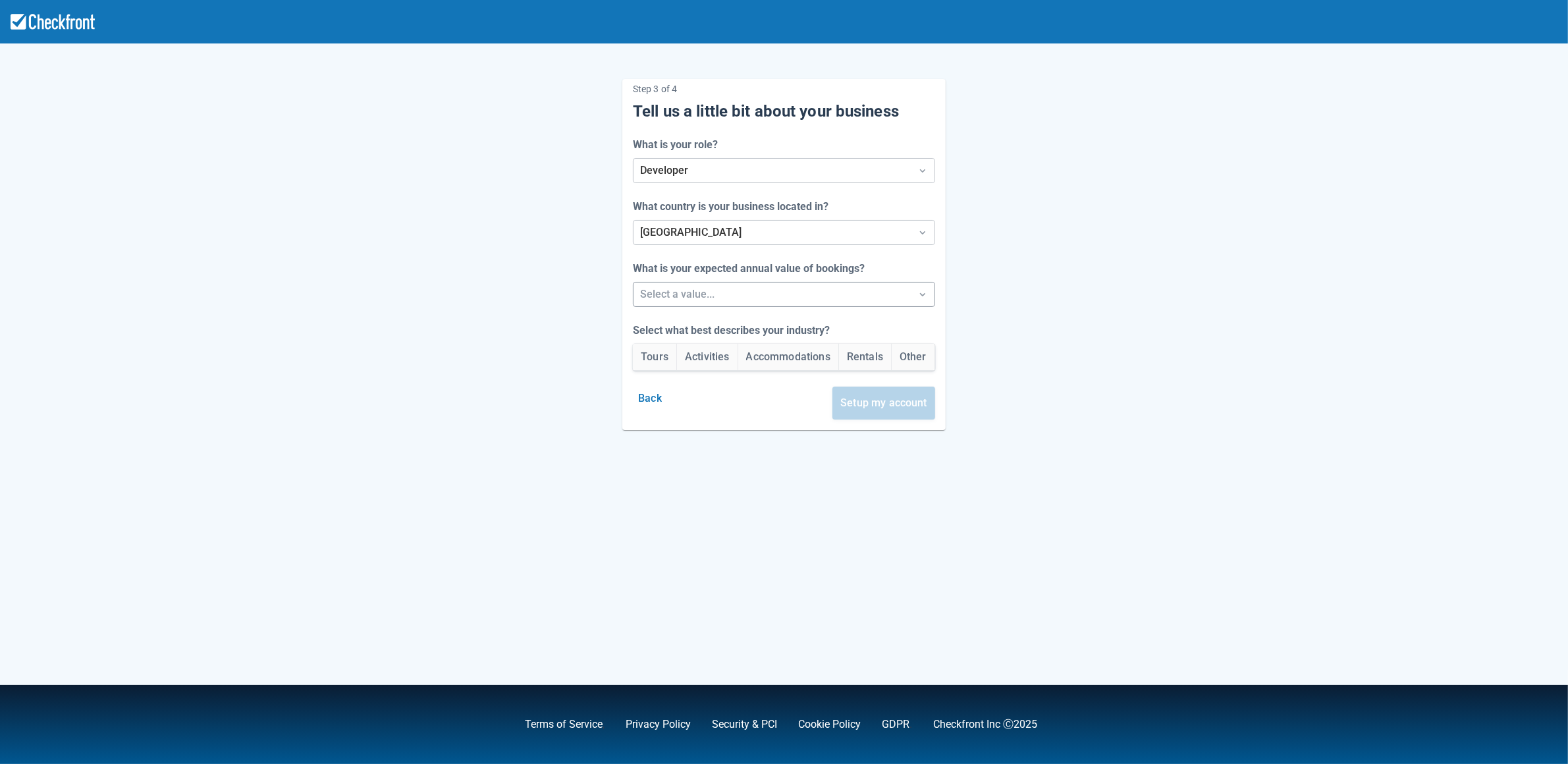
click at [687, 293] on div at bounding box center [772, 294] width 264 height 18
click at [680, 337] on div "Under $250k/yr" at bounding box center [783, 329] width 309 height 27
click at [919, 360] on button "Other" at bounding box center [913, 357] width 43 height 26
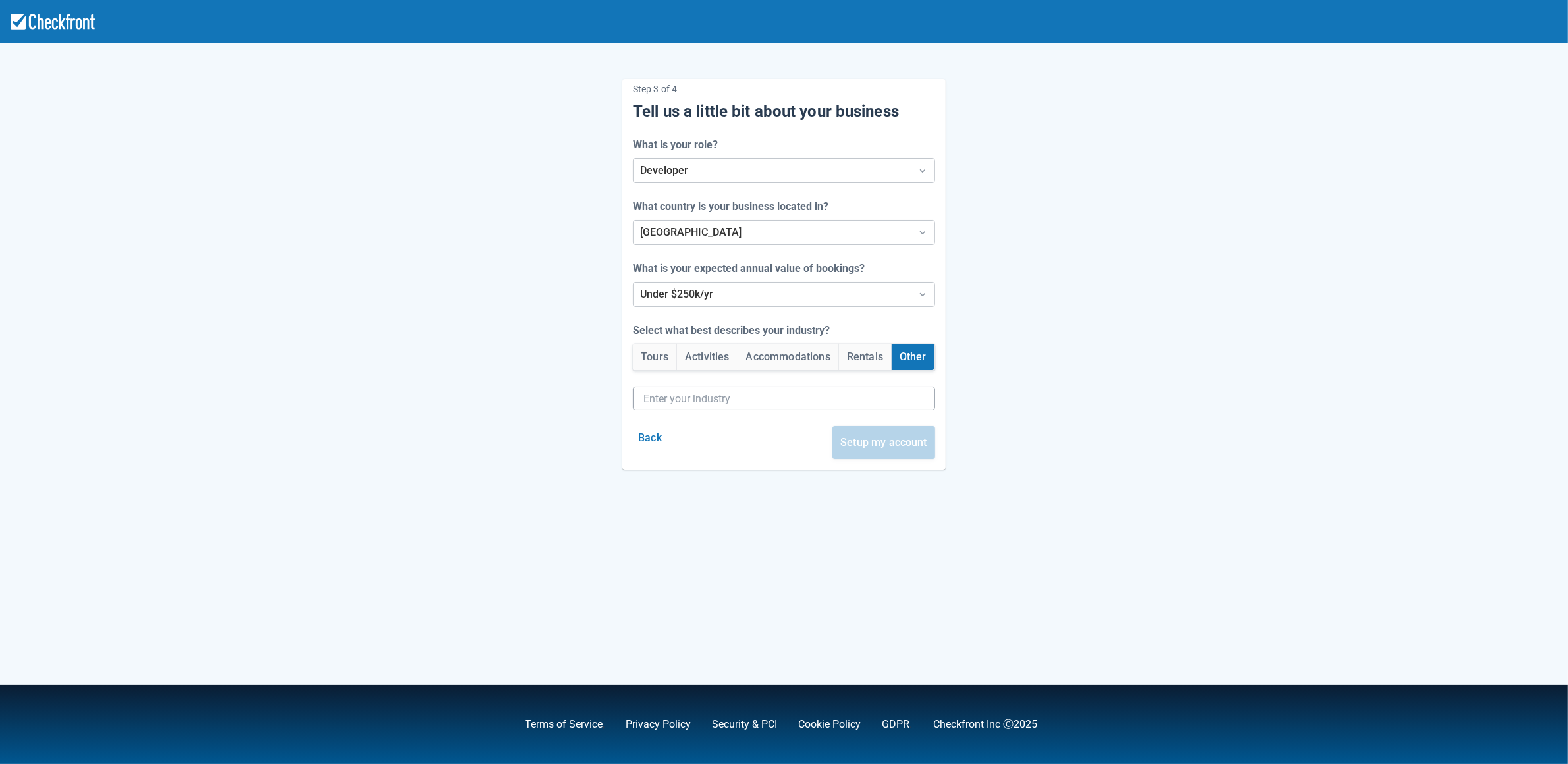
click at [774, 397] on input "text" at bounding box center [782, 398] width 279 height 24
type input "s"
click at [860, 445] on button "Setup my account" at bounding box center [883, 442] width 103 height 33
